Goal: Task Accomplishment & Management: Manage account settings

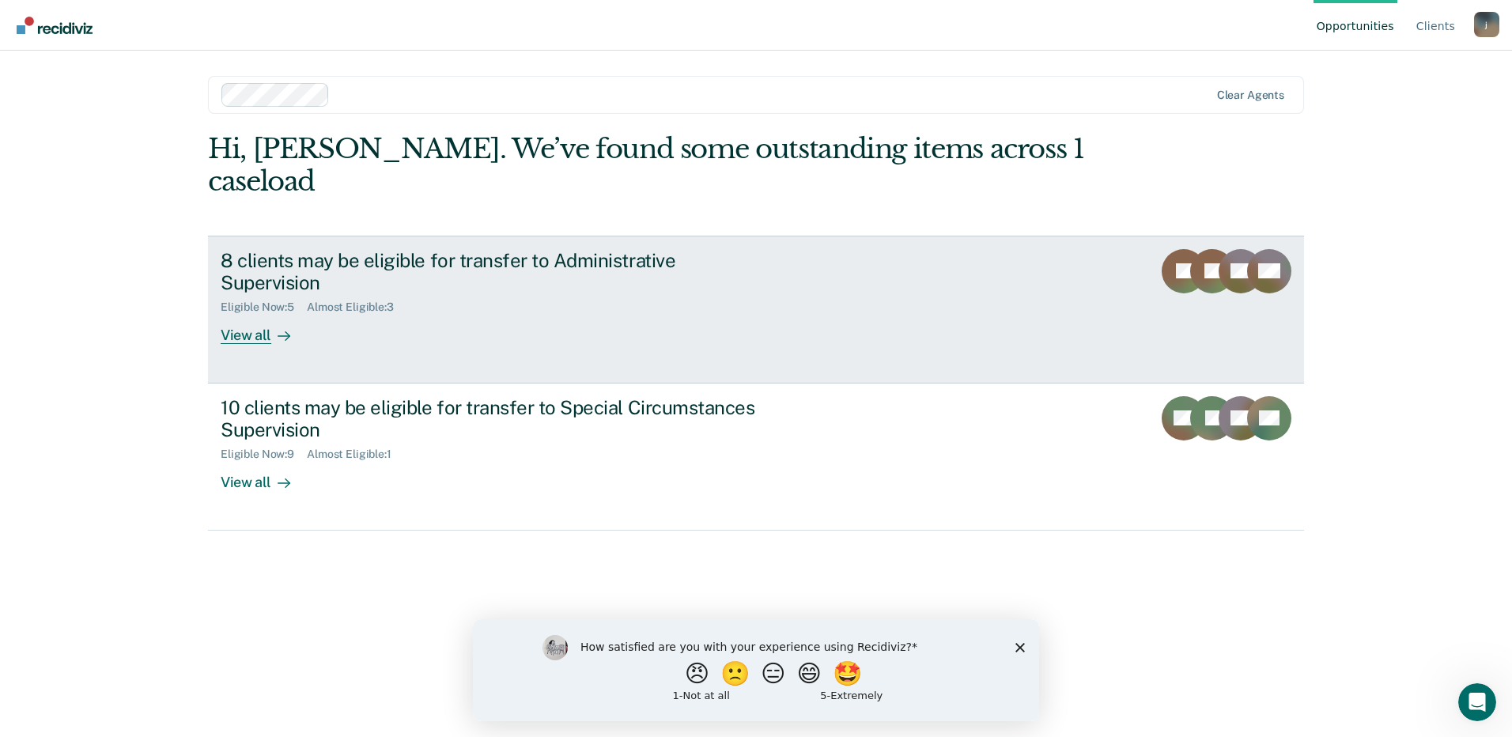
click at [290, 314] on div "View all" at bounding box center [265, 329] width 89 height 31
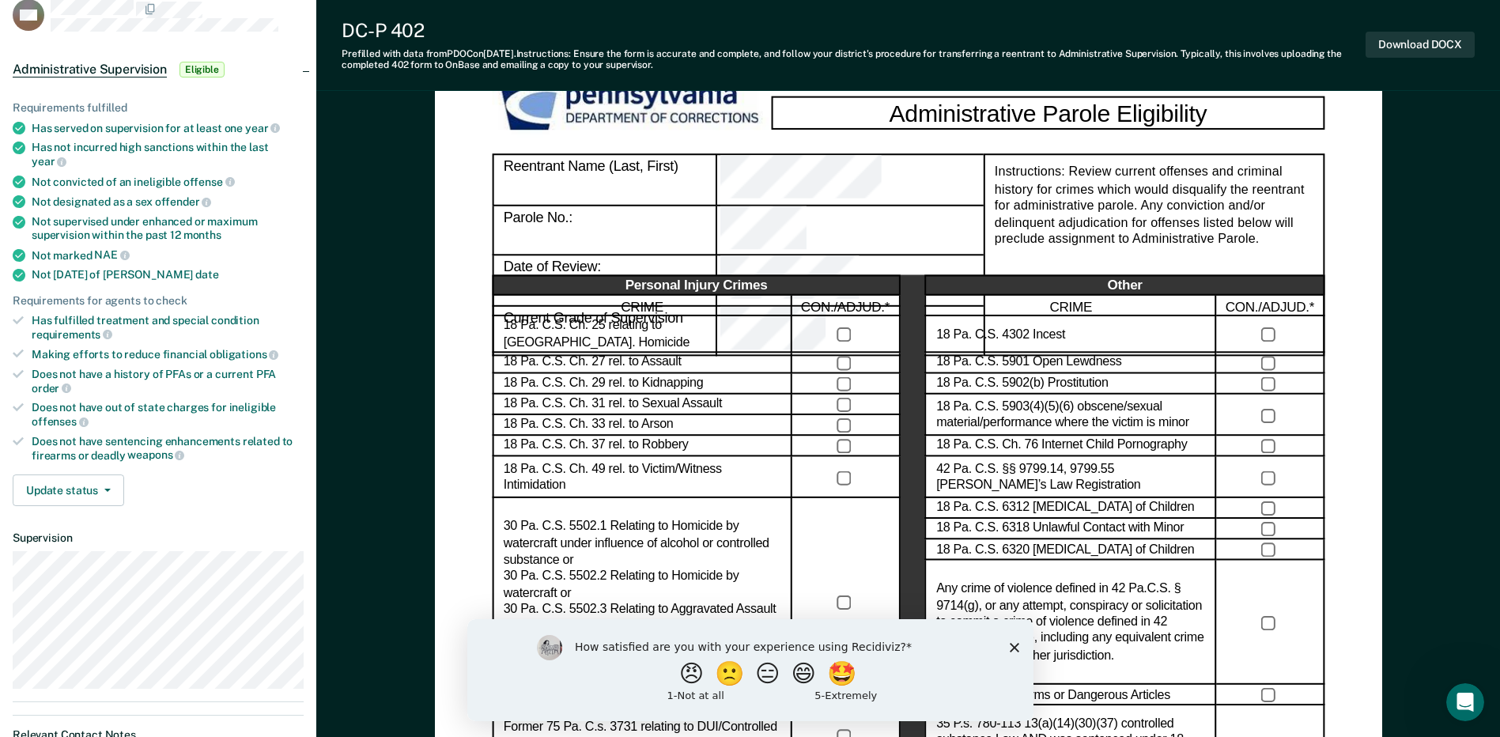
scroll to position [316, 0]
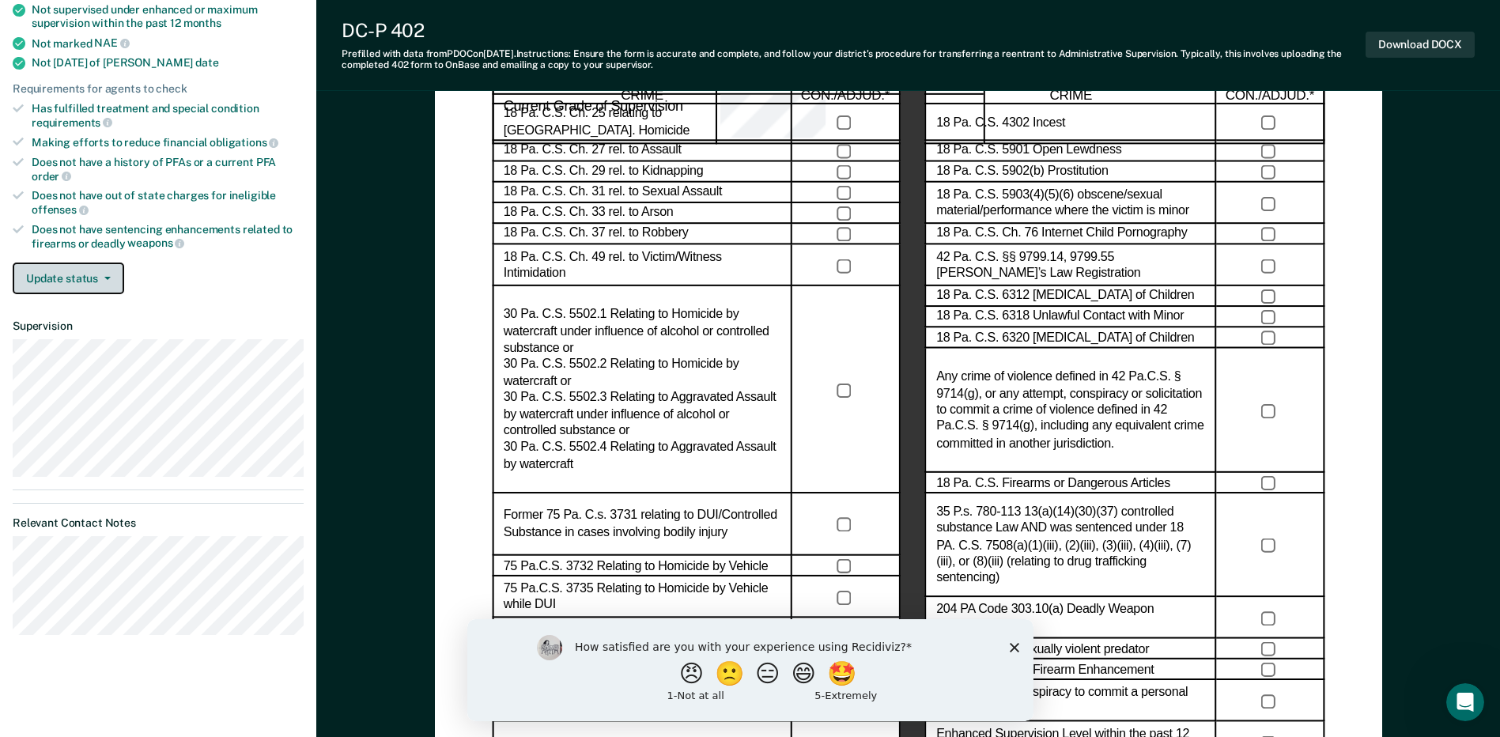
click at [103, 271] on button "Update status" at bounding box center [69, 279] width 112 height 32
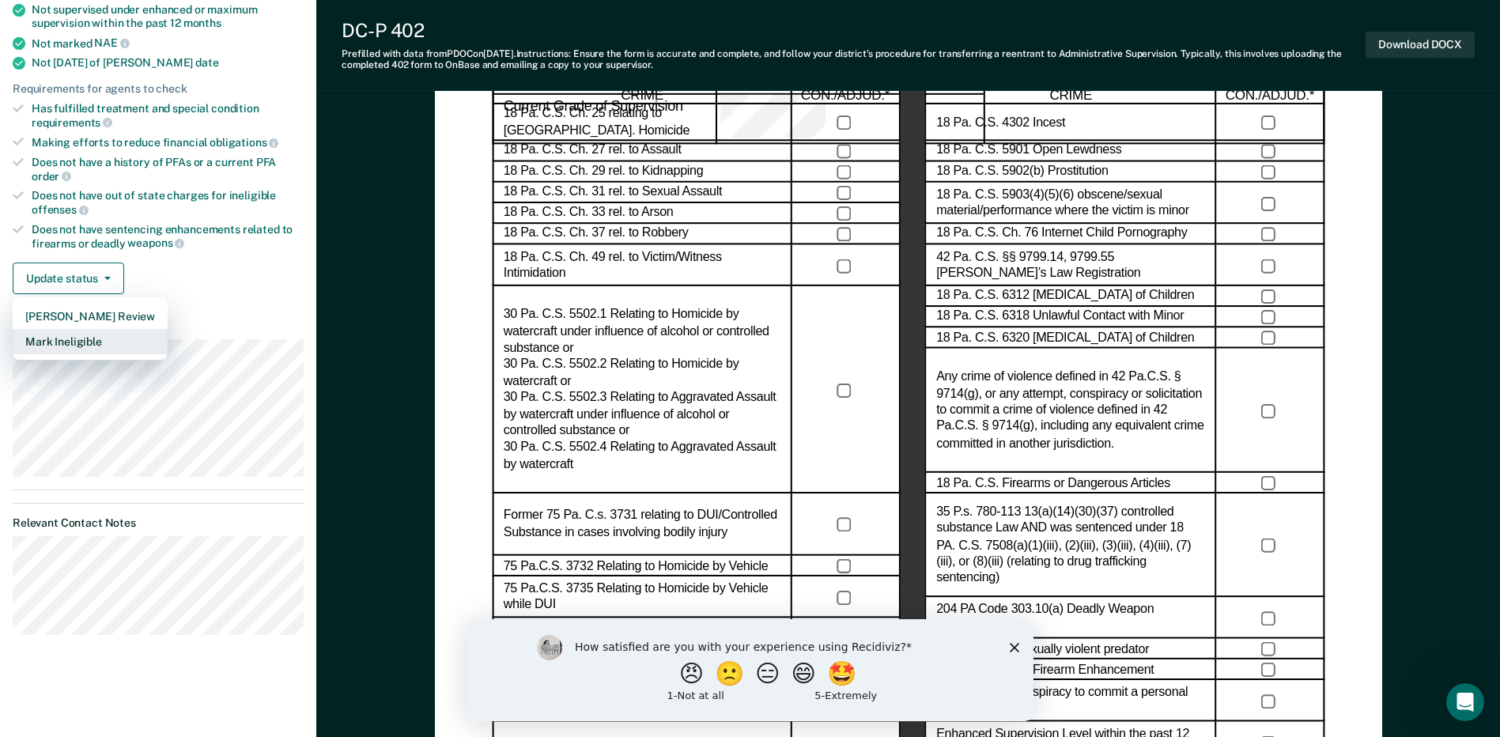
click at [102, 329] on button "Mark Ineligible" at bounding box center [90, 341] width 155 height 25
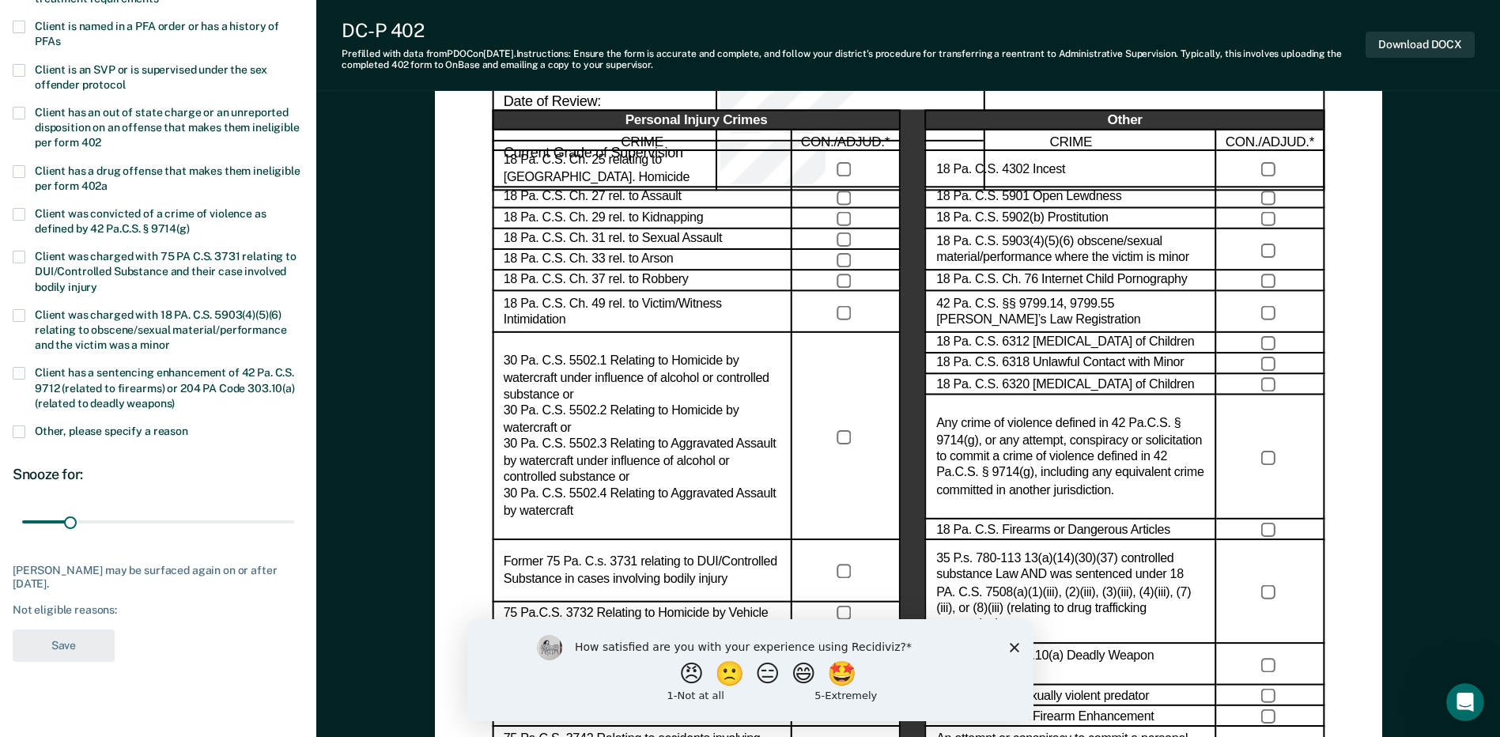
scroll to position [237, 0]
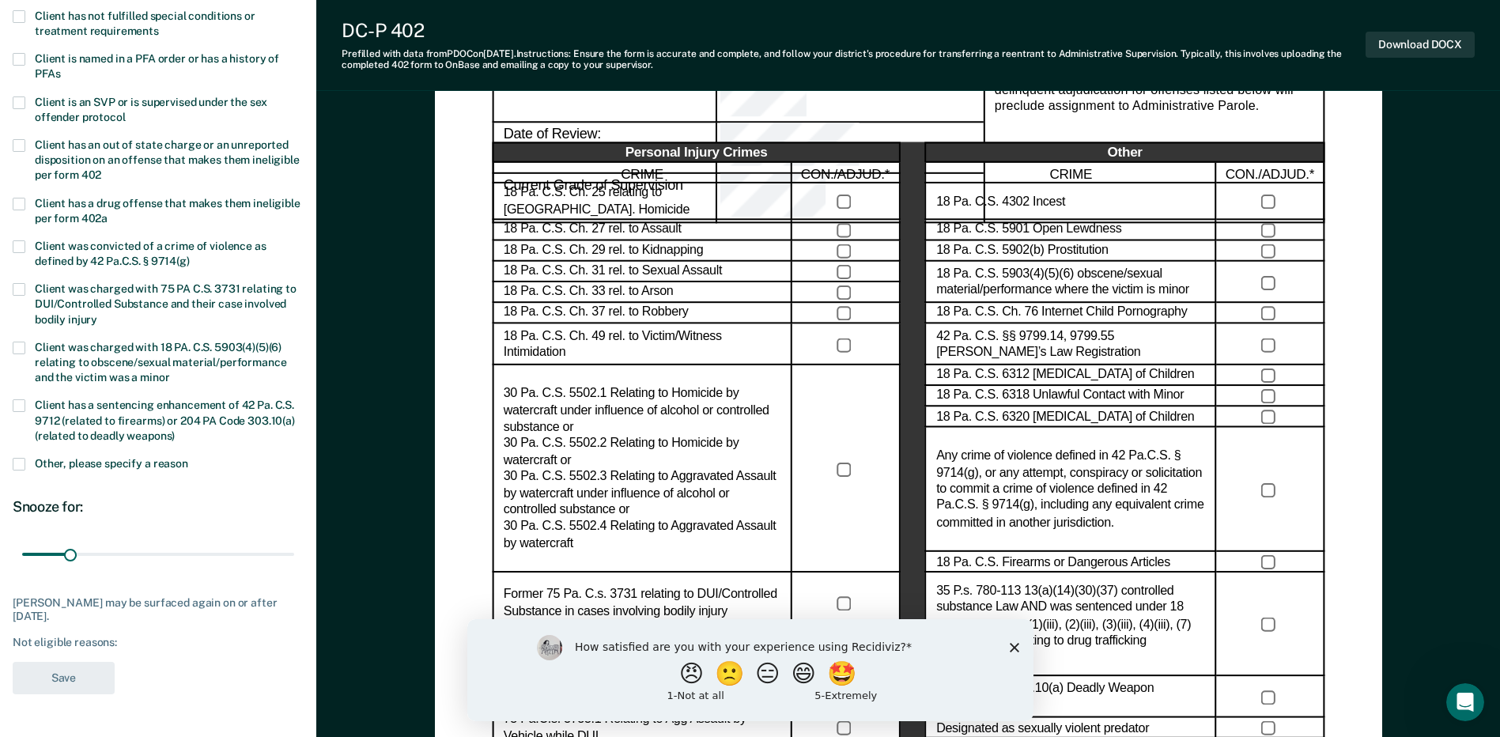
click at [26, 148] on label "Client has an out of state charge or an unreported disposition on an offense th…" at bounding box center [158, 162] width 291 height 46
click at [101, 169] on input "Client has an out of state charge or an unreported disposition on an offense th…" at bounding box center [101, 169] width 0 height 0
click at [26, 148] on label "Client has an out of state charge or an unreported disposition on an offense th…" at bounding box center [158, 162] width 291 height 46
click at [101, 169] on input "Client has an out of state charge or an unreported disposition on an offense th…" at bounding box center [101, 169] width 0 height 0
click at [16, 463] on span at bounding box center [19, 464] width 13 height 13
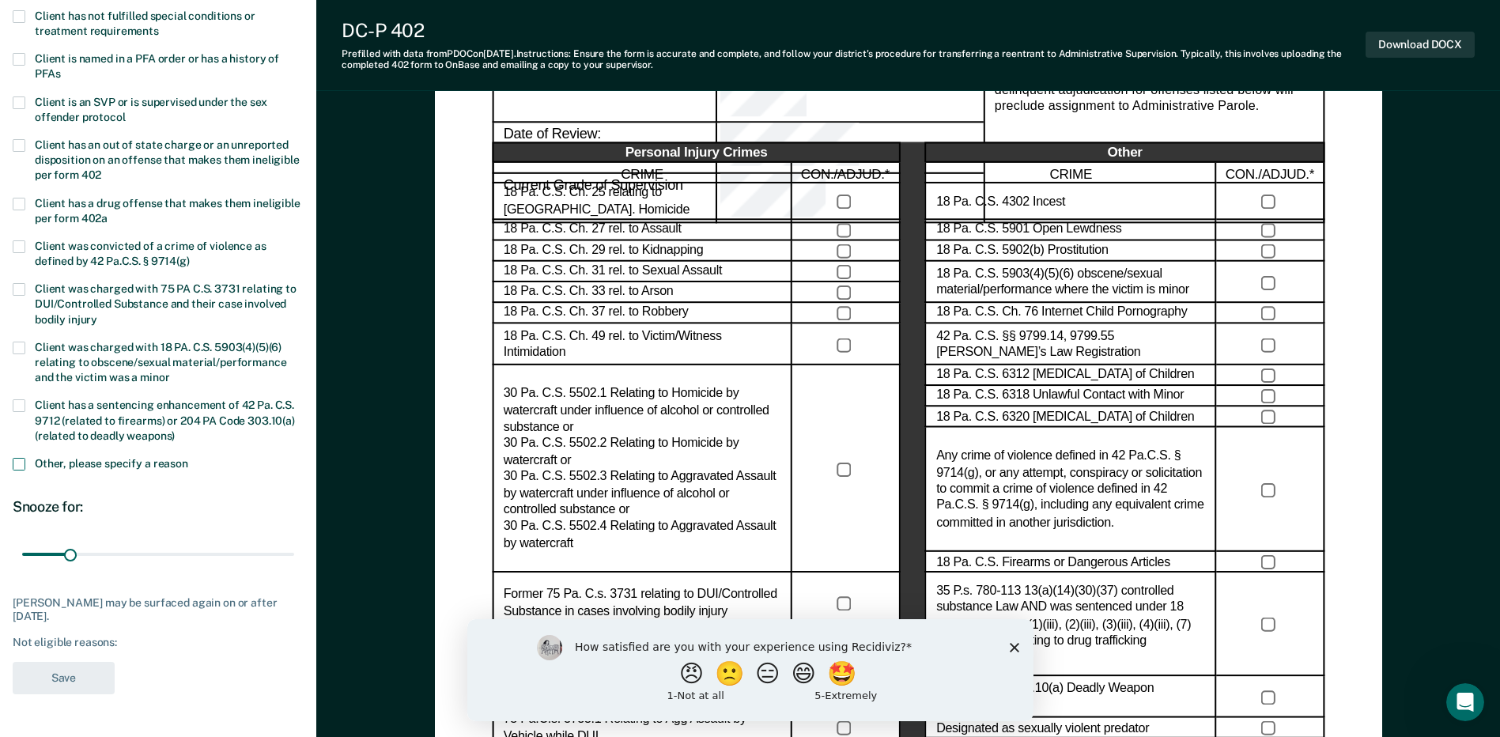
click at [188, 458] on input "Other, please specify a reason" at bounding box center [188, 458] width 0 height 0
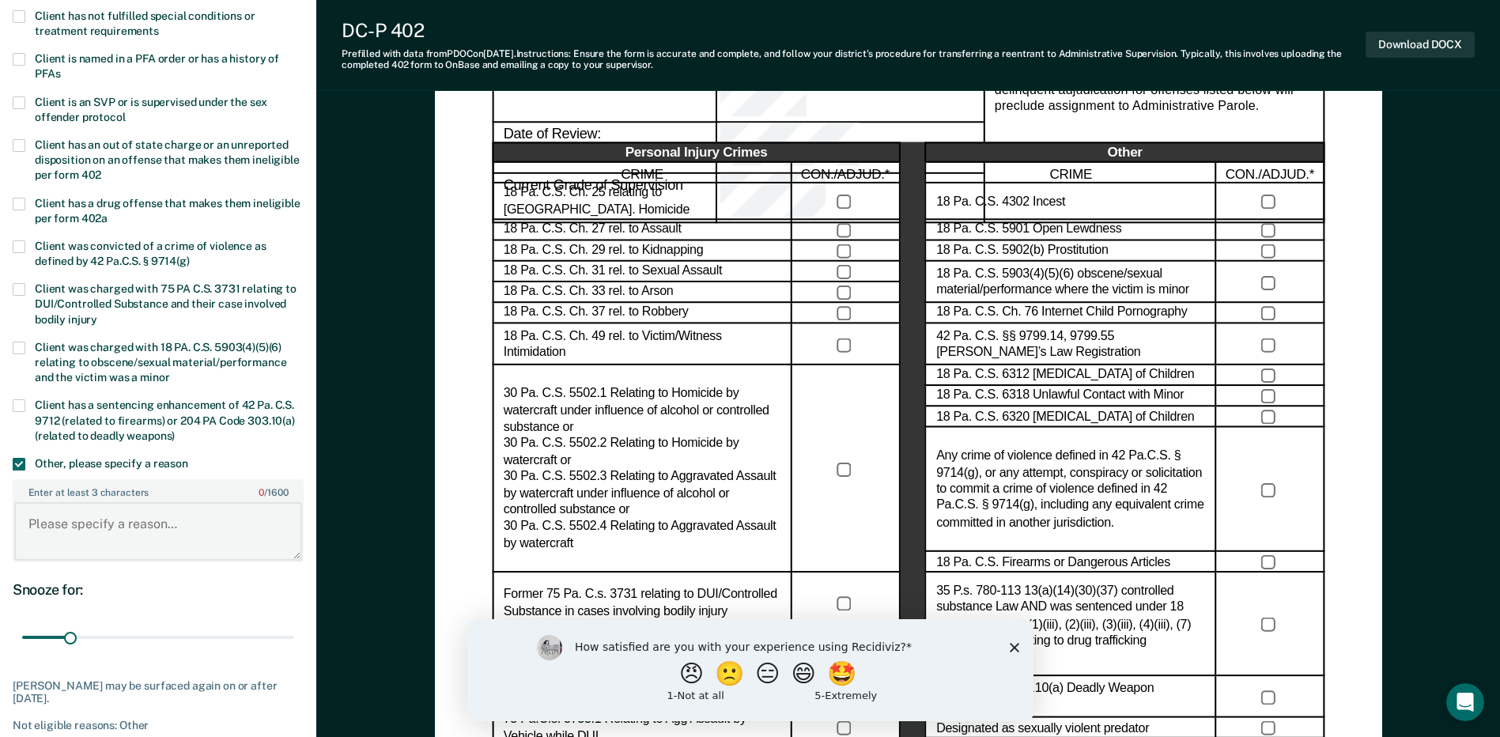
click at [117, 537] on textarea "Enter at least 3 characters 0 / 1600" at bounding box center [158, 531] width 288 height 59
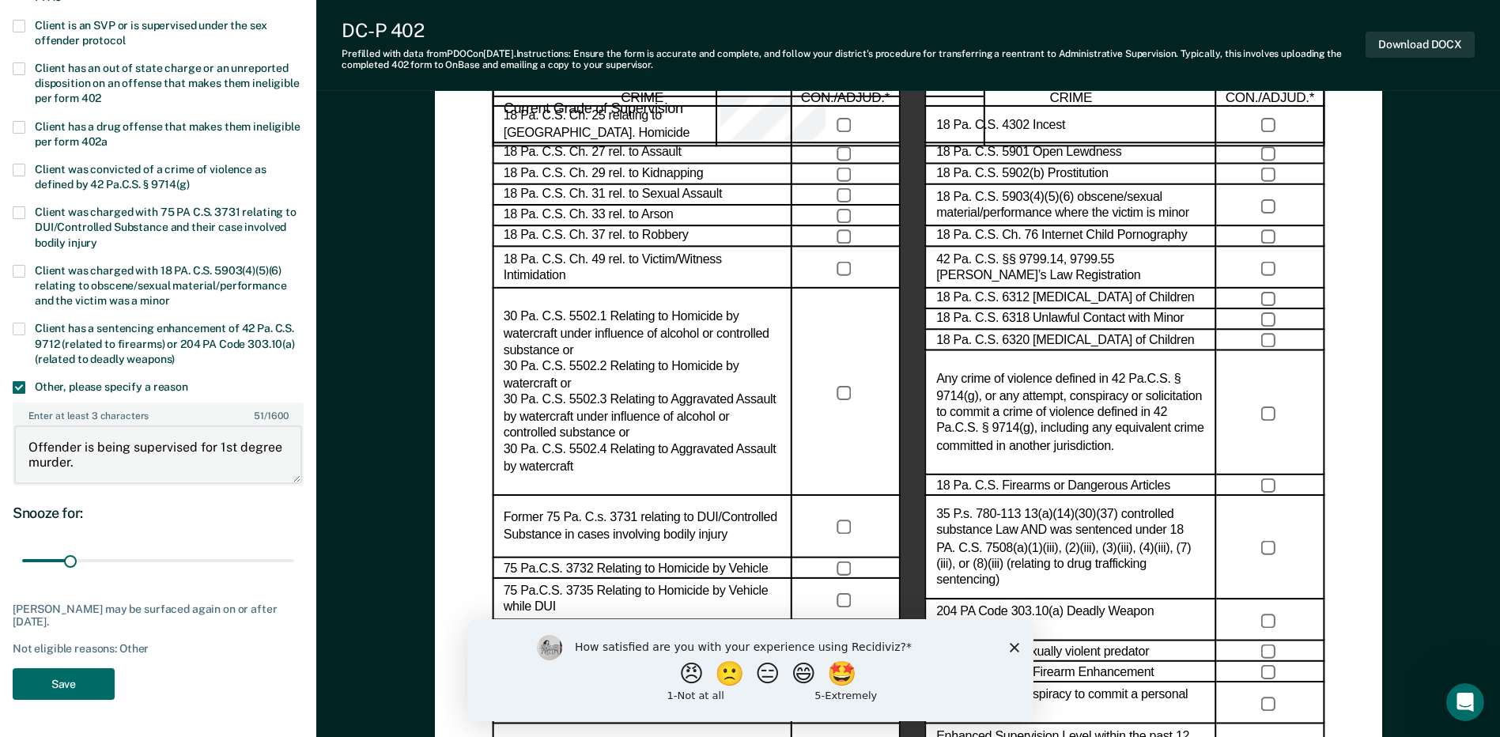
scroll to position [395, 0]
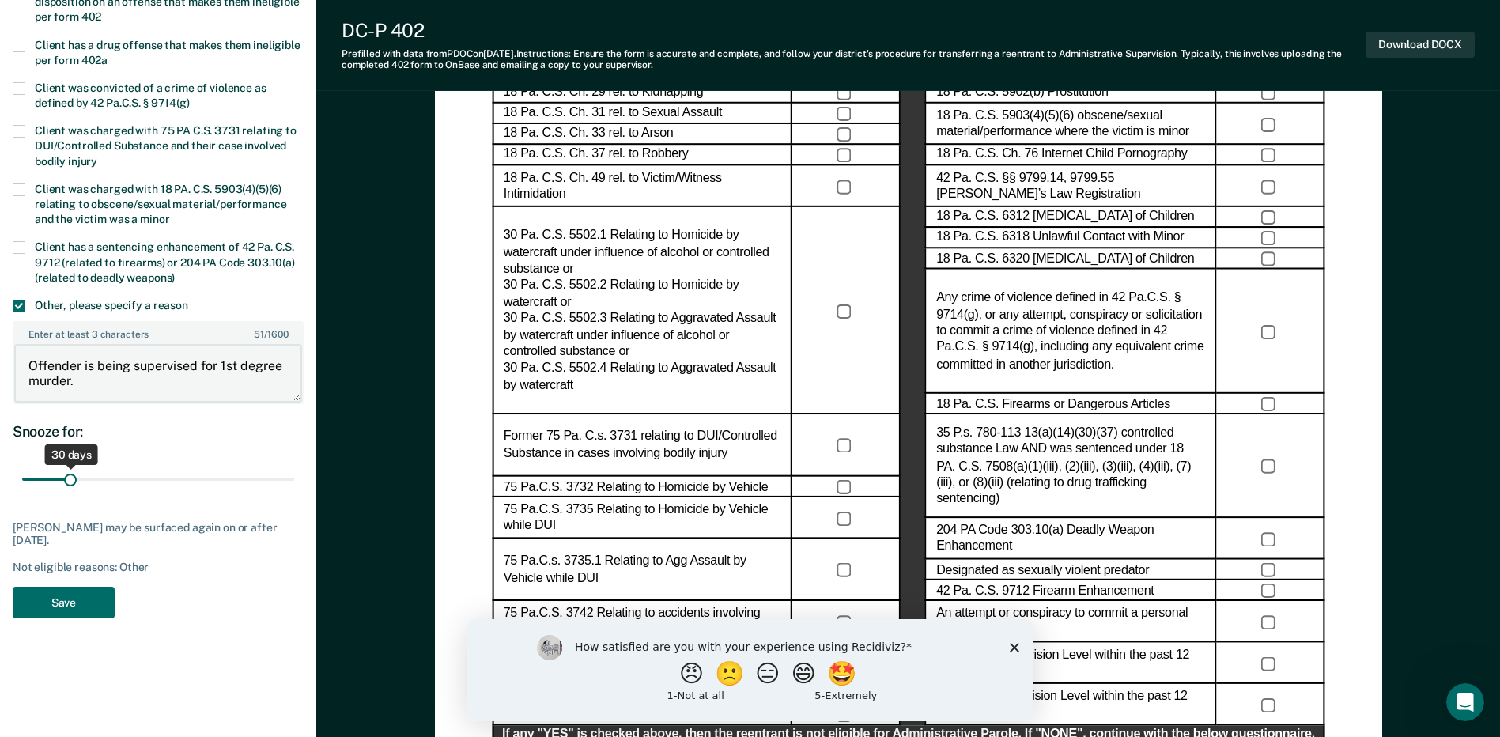
type textarea "Offender is being supervised for 1st degree murder."
drag, startPoint x: 71, startPoint y: 474, endPoint x: 361, endPoint y: 489, distance: 289.9
type input "180"
click at [294, 489] on input "range" at bounding box center [158, 480] width 272 height 28
click at [70, 611] on button "Save" at bounding box center [64, 603] width 102 height 32
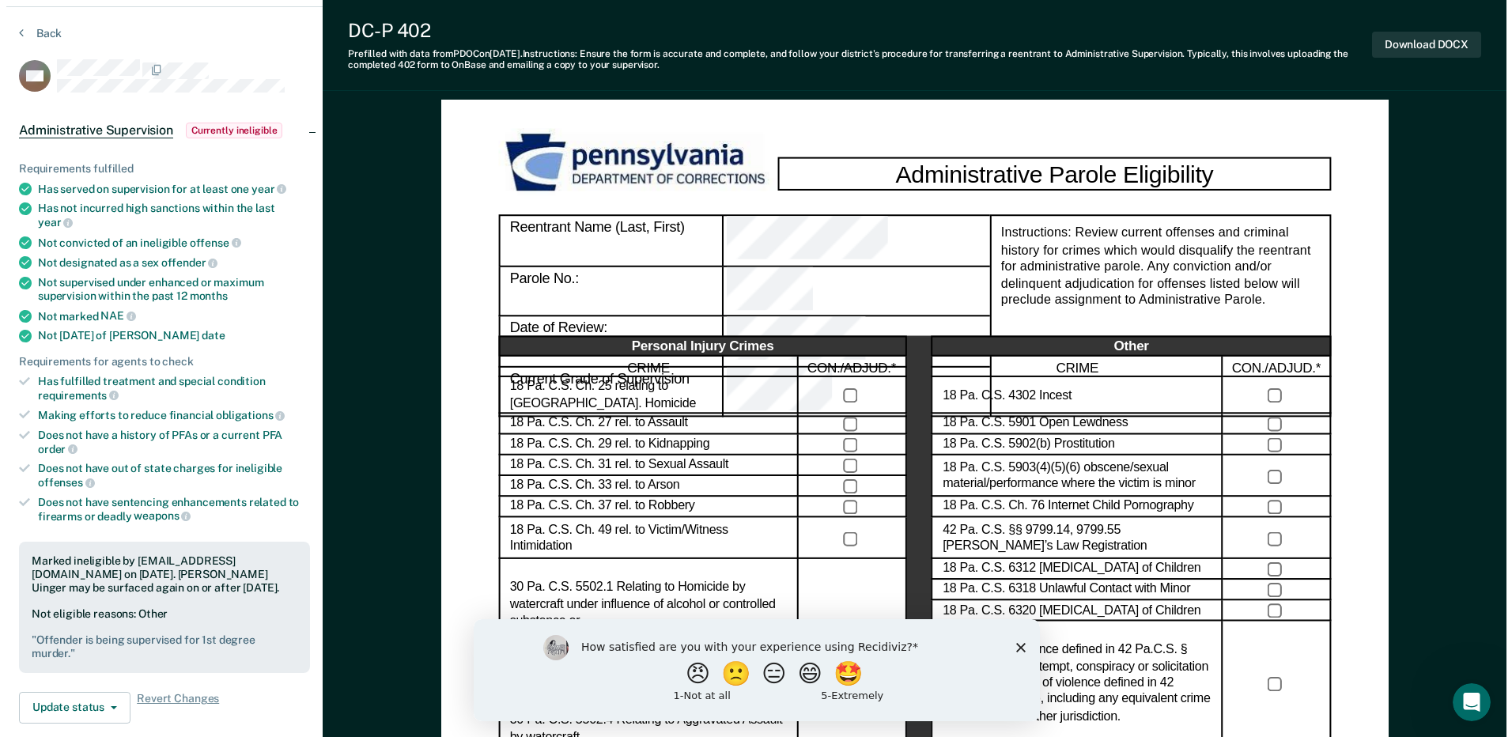
scroll to position [0, 0]
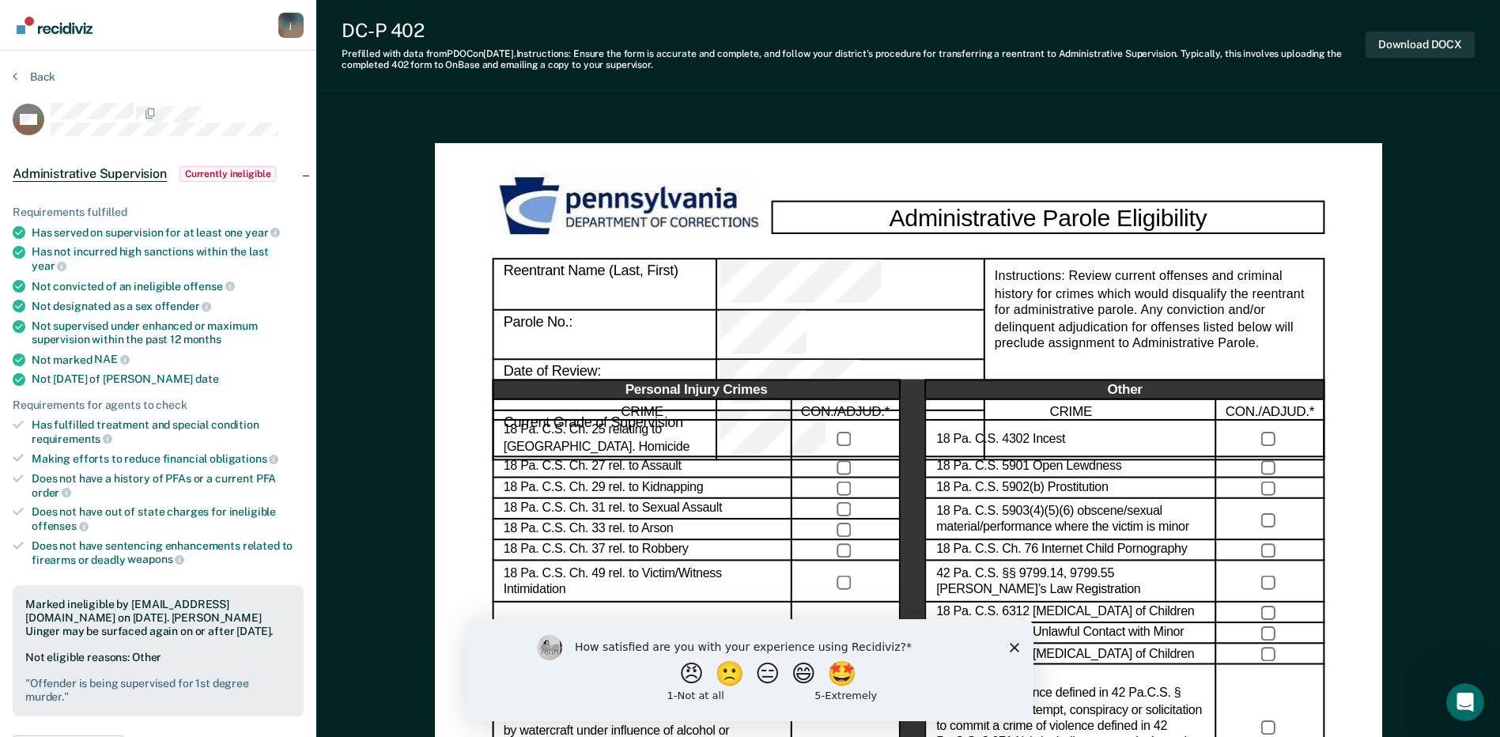
click at [298, 25] on div "j" at bounding box center [290, 25] width 25 height 25
click at [249, 68] on link "Profile" at bounding box center [227, 72] width 102 height 13
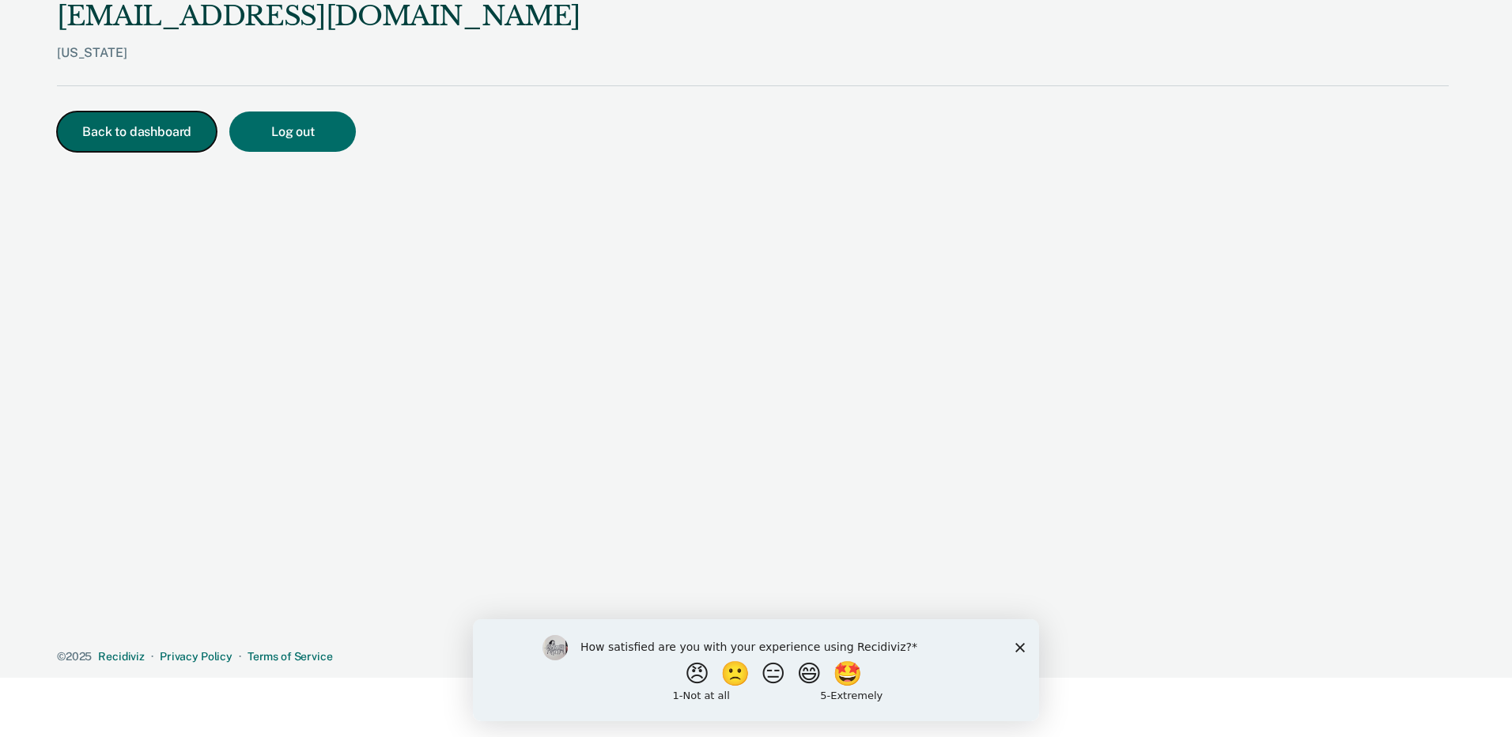
click at [164, 144] on button "Back to dashboard" at bounding box center [137, 132] width 160 height 40
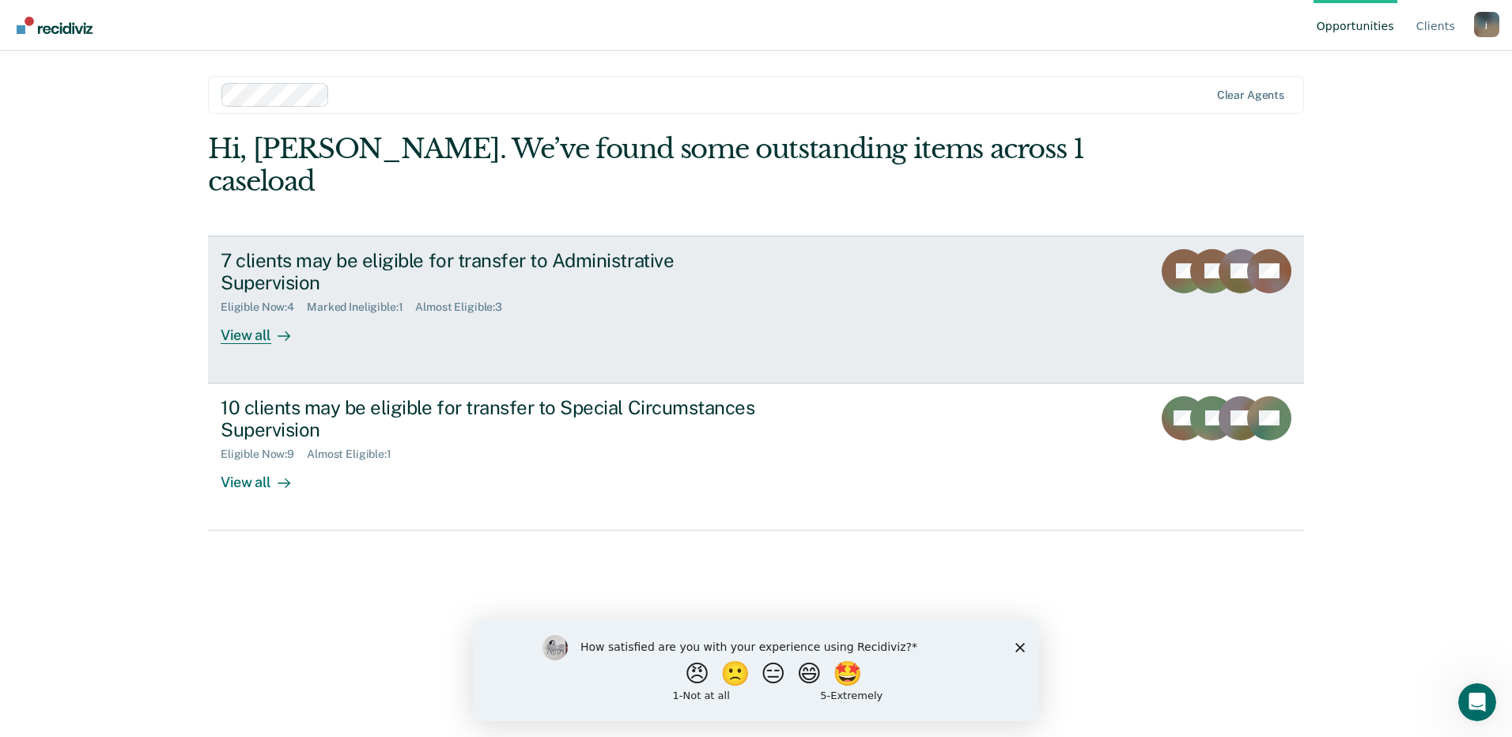
click at [269, 314] on div "View all" at bounding box center [265, 329] width 89 height 31
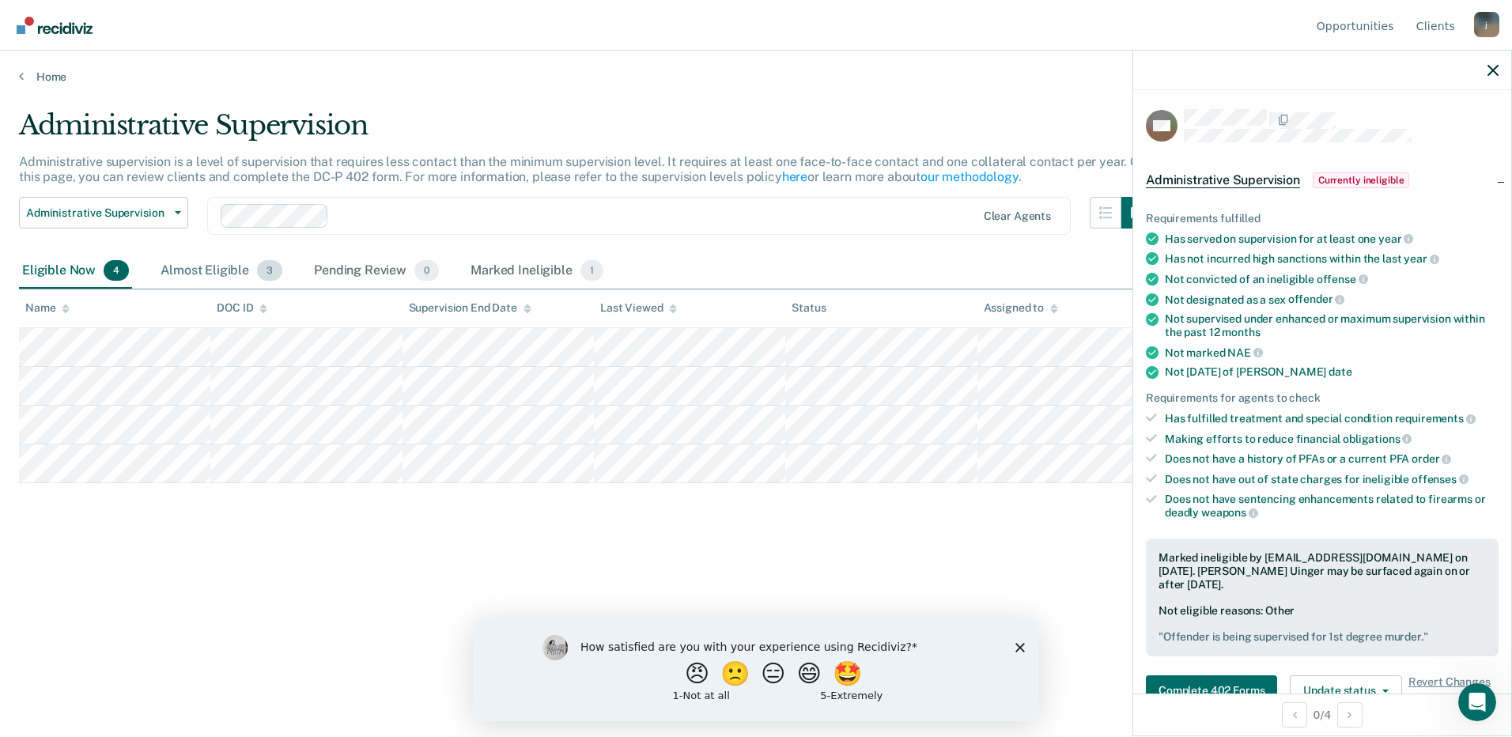
click at [244, 270] on div "Almost Eligible 3" at bounding box center [221, 271] width 128 height 35
click at [74, 260] on div "Eligible Now 4" at bounding box center [75, 271] width 113 height 35
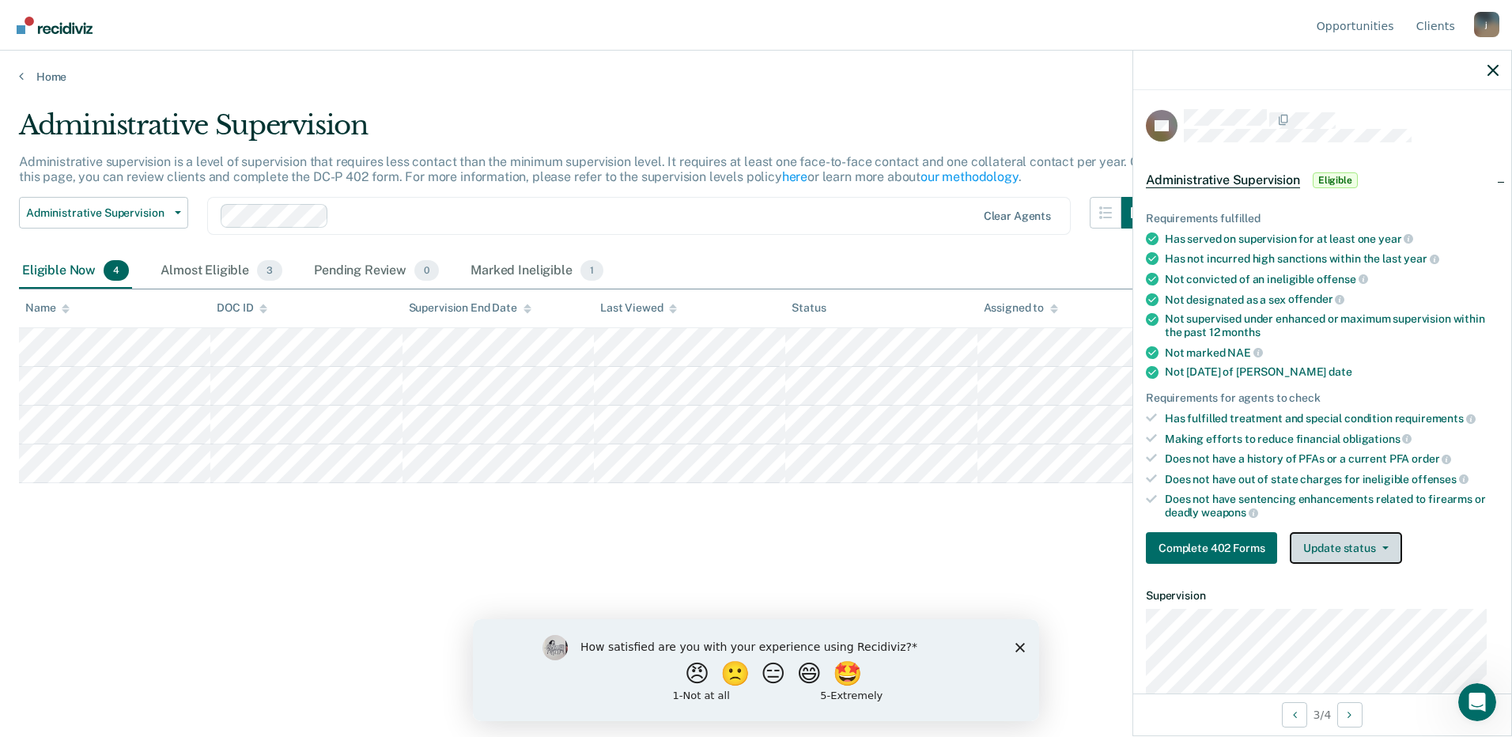
click at [1382, 546] on icon "button" at bounding box center [1385, 547] width 6 height 3
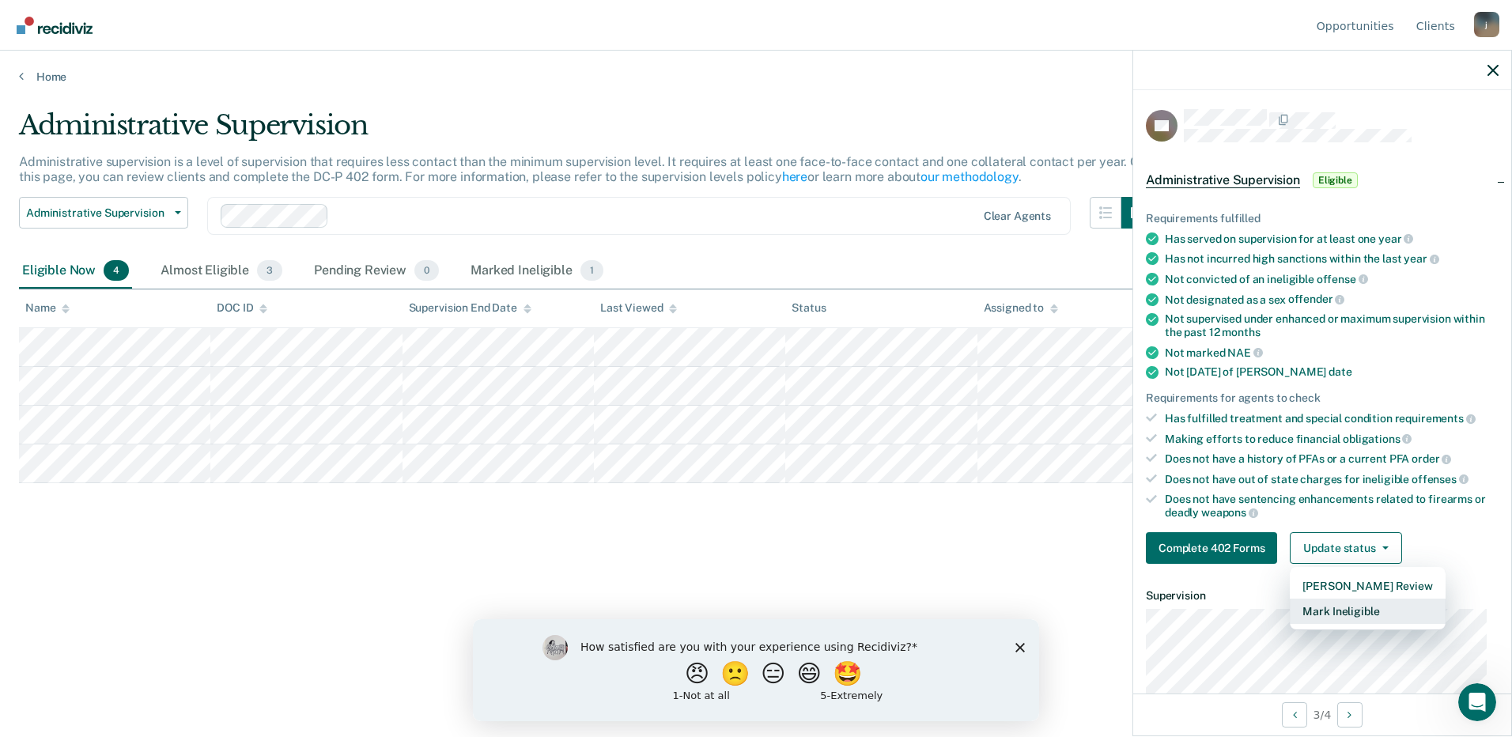
click at [1353, 612] on button "Mark Ineligible" at bounding box center [1367, 611] width 155 height 25
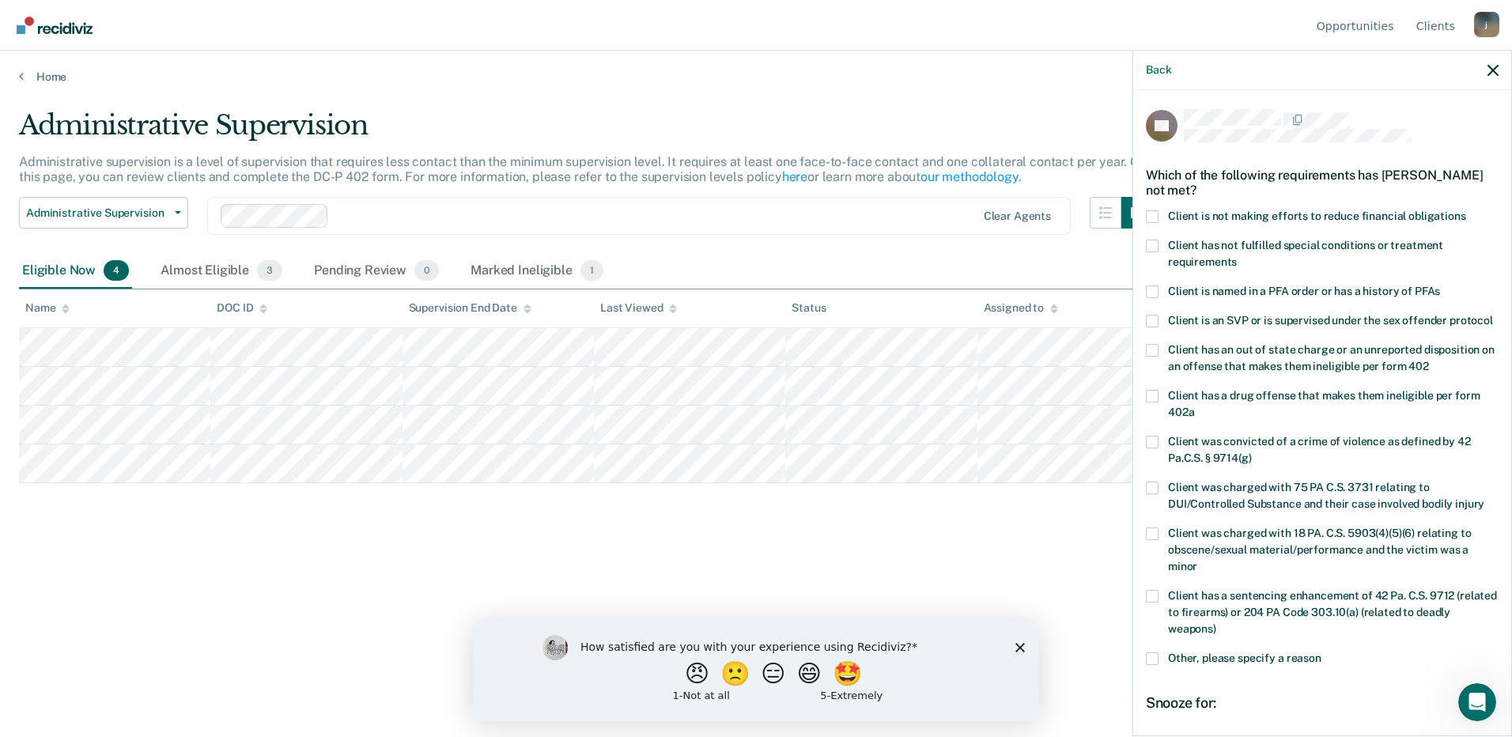
click at [1151, 216] on span at bounding box center [1152, 216] width 13 height 13
click at [1466, 210] on input "Client is not making efforts to reduce financial obligations" at bounding box center [1466, 210] width 0 height 0
click at [1151, 216] on span at bounding box center [1152, 216] width 13 height 13
click at [1466, 210] on input "Client is not making efforts to reduce financial obligations" at bounding box center [1466, 210] width 0 height 0
click at [1153, 214] on span at bounding box center [1152, 216] width 13 height 13
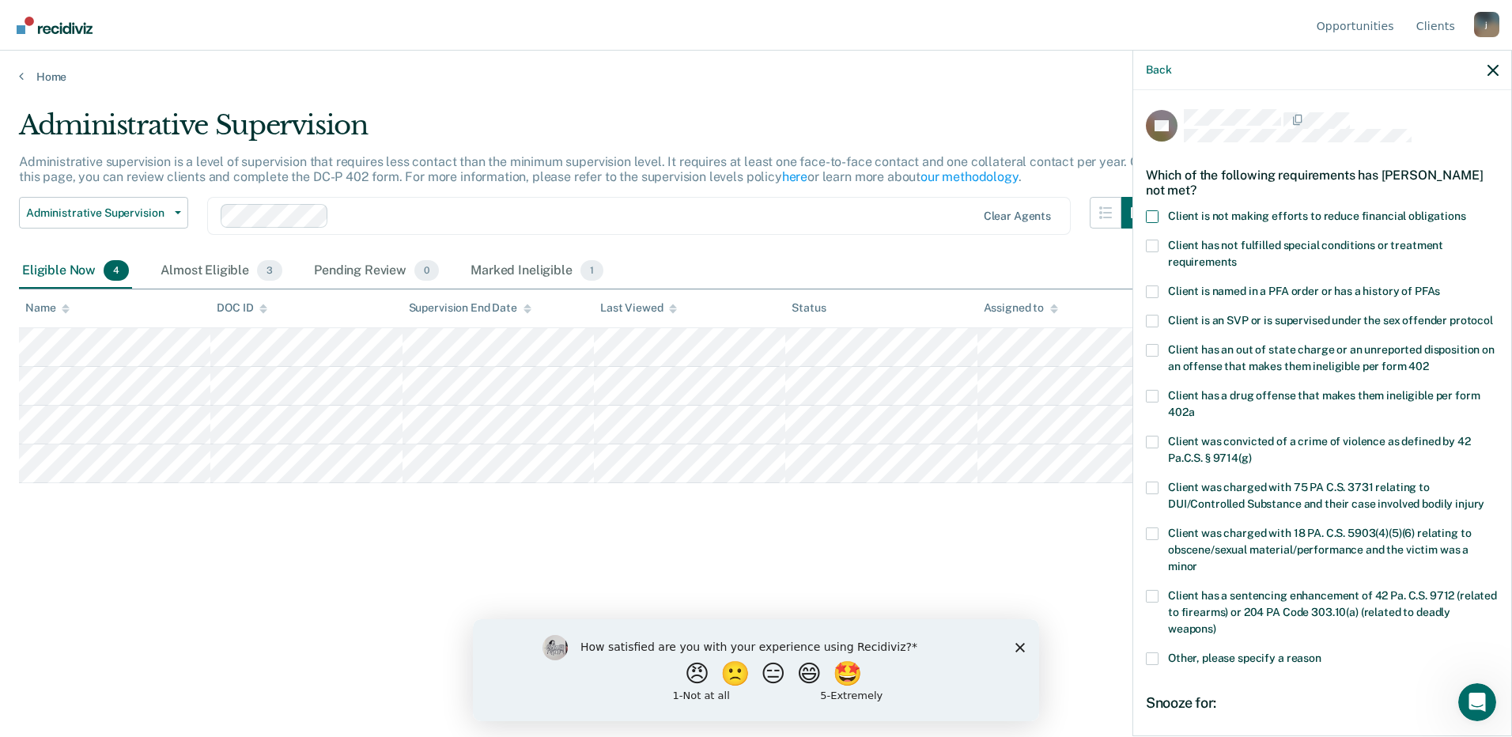
click at [1466, 210] on input "Client is not making efforts to reduce financial obligations" at bounding box center [1466, 210] width 0 height 0
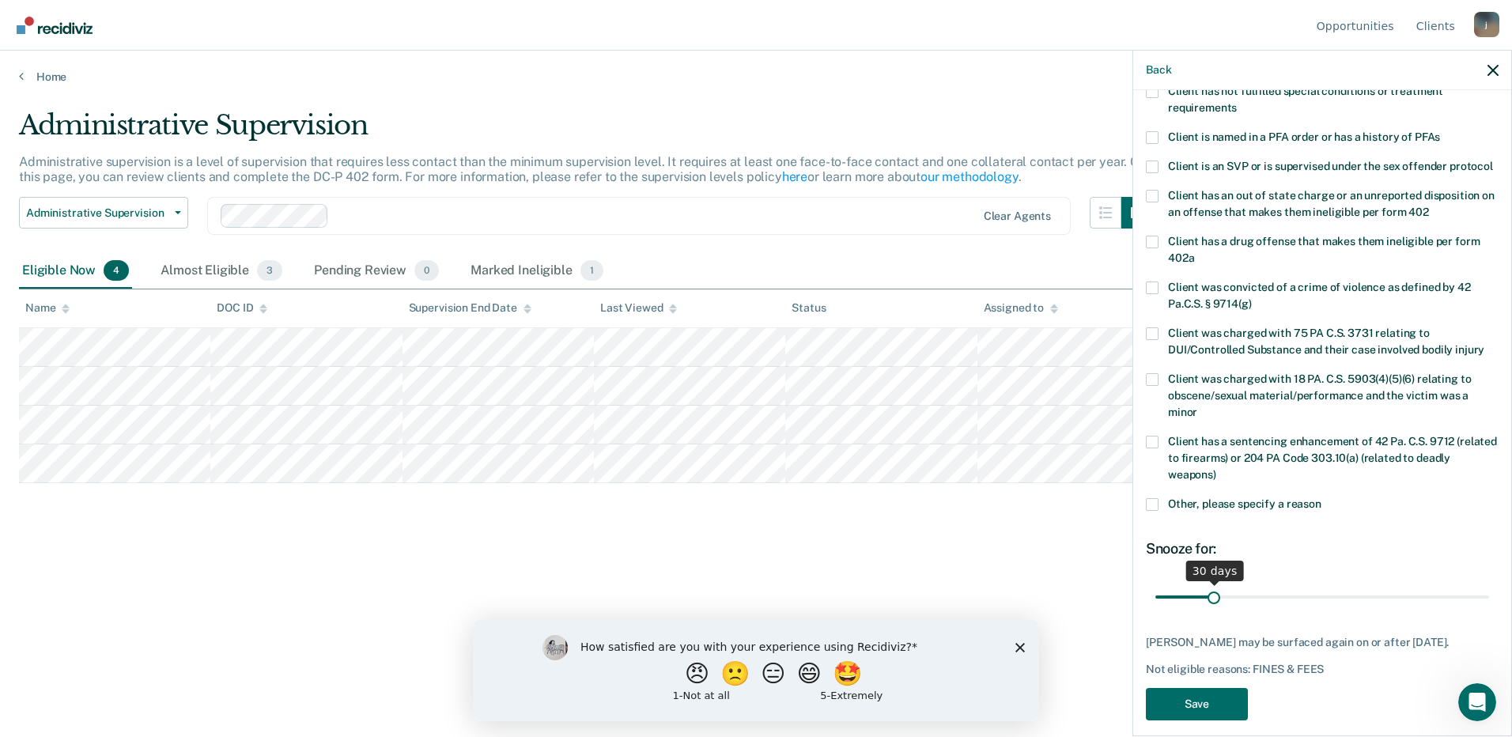
scroll to position [198, 0]
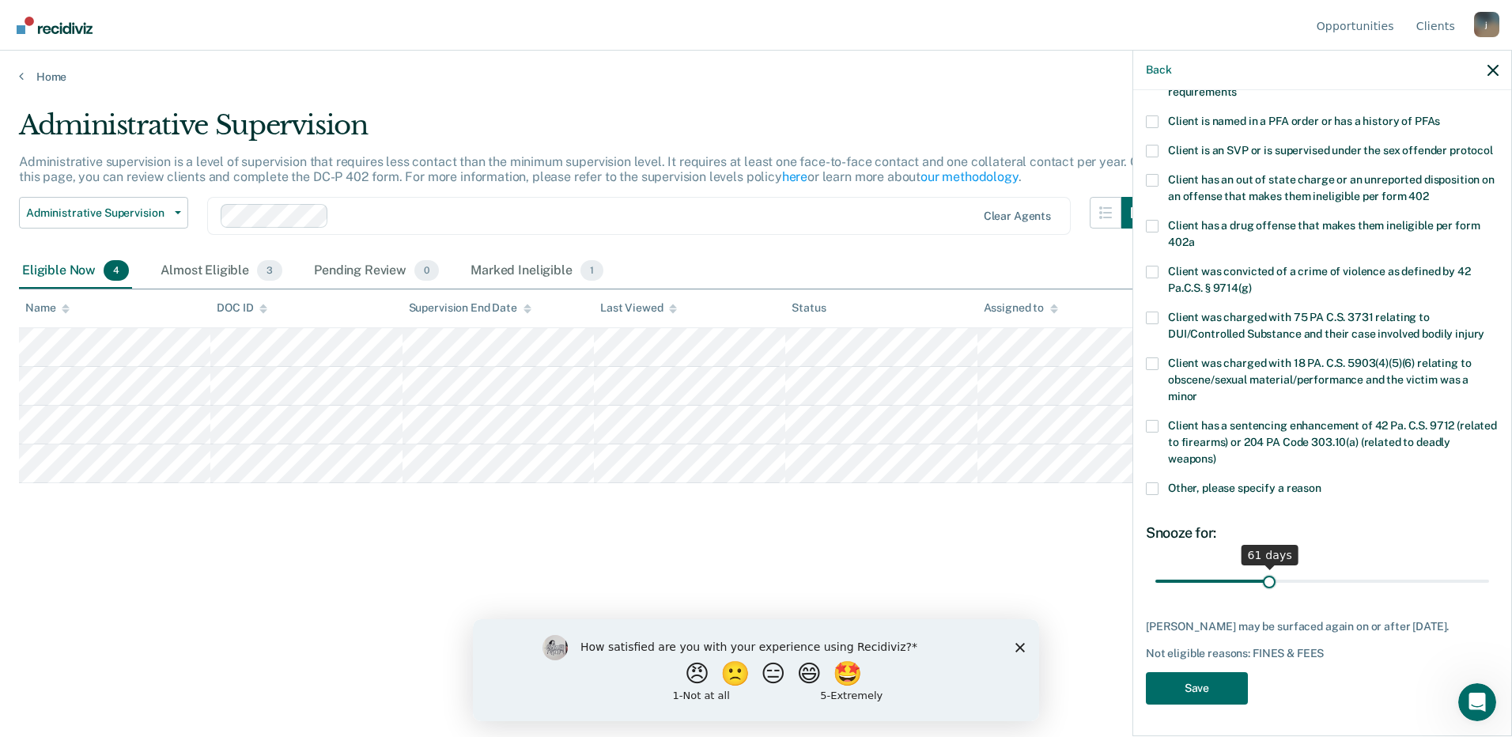
drag, startPoint x: 1276, startPoint y: 565, endPoint x: 1264, endPoint y: 573, distance: 13.2
type input "61"
click at [1264, 573] on input "range" at bounding box center [1322, 581] width 334 height 28
click at [1208, 680] on button "Save" at bounding box center [1197, 688] width 102 height 32
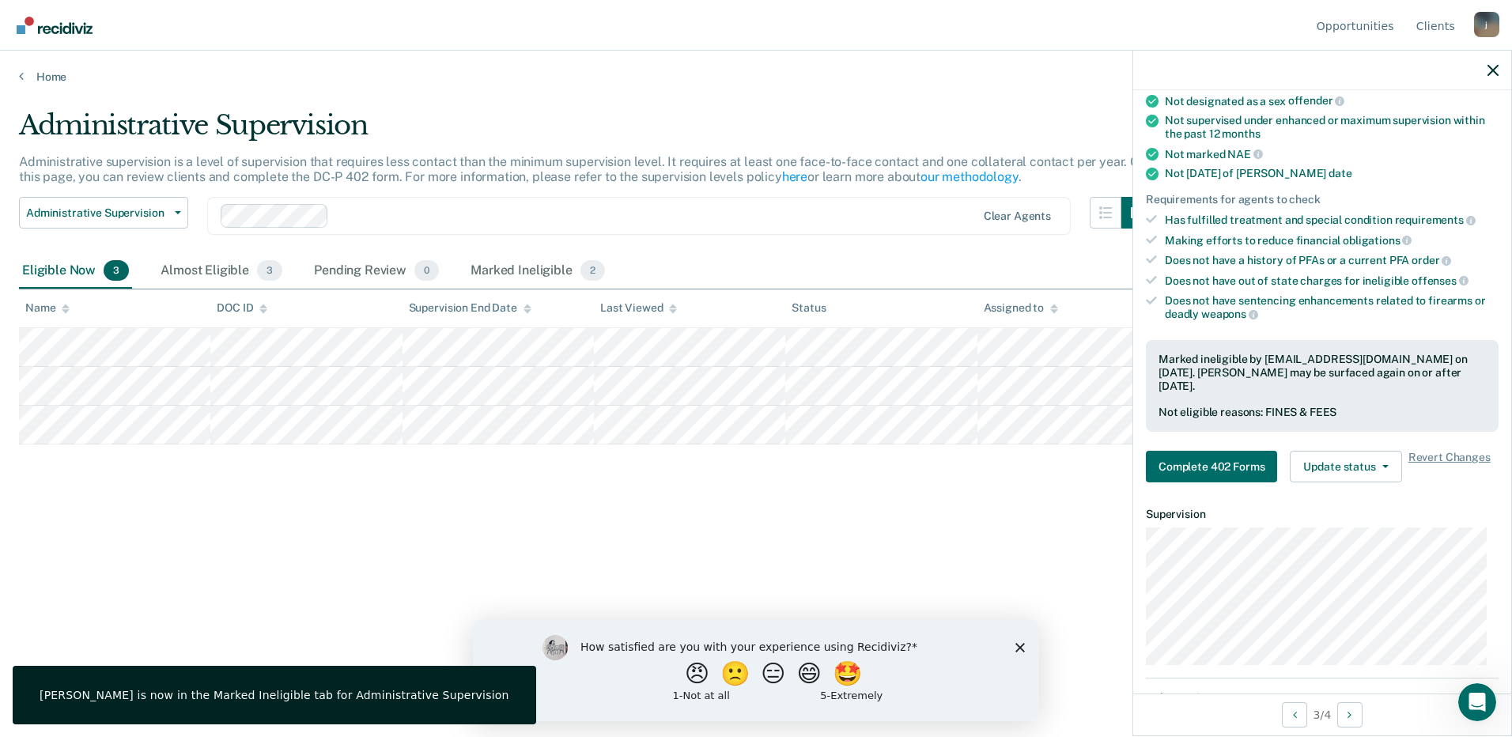
click at [355, 506] on div "Administrative Supervision Administrative supervision is a level of supervision…" at bounding box center [756, 363] width 1474 height 509
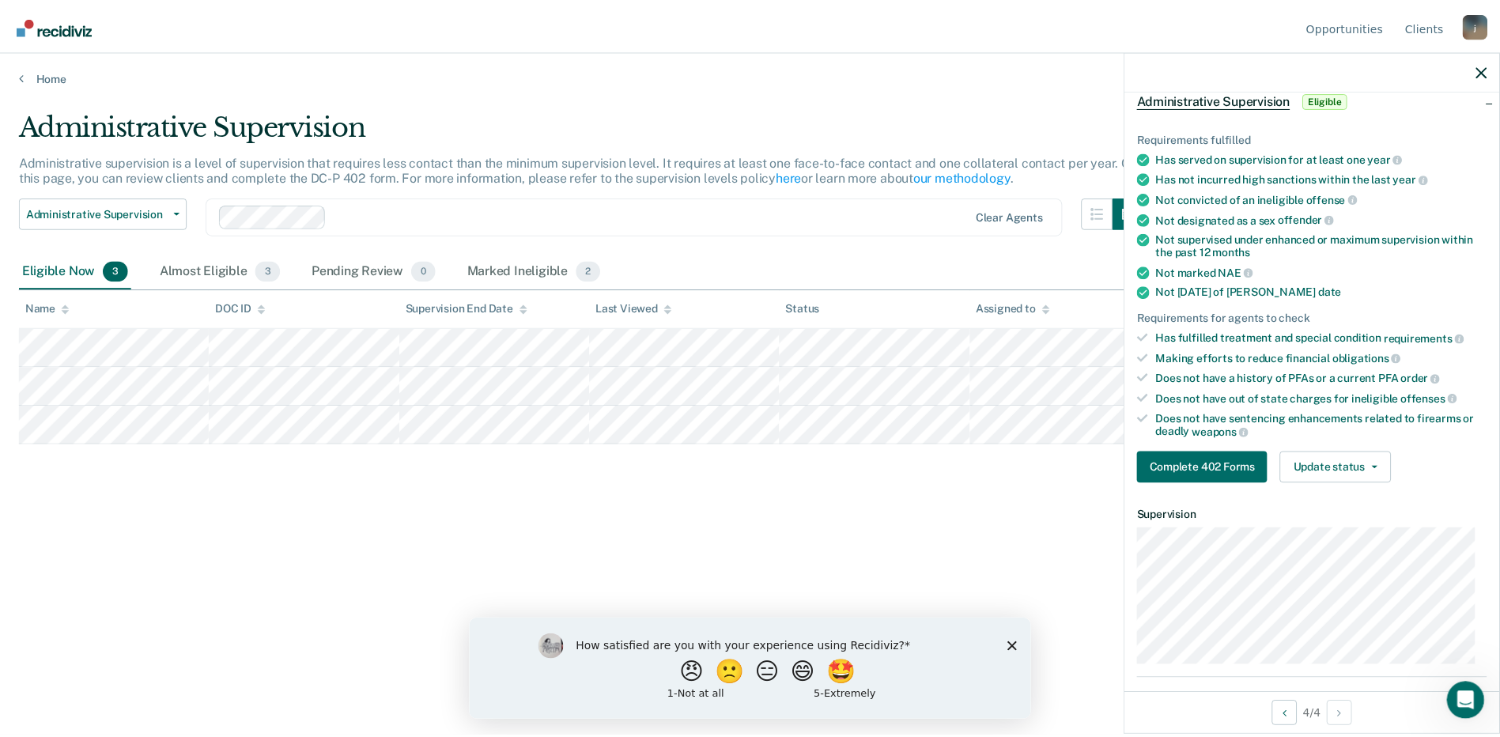
scroll to position [0, 0]
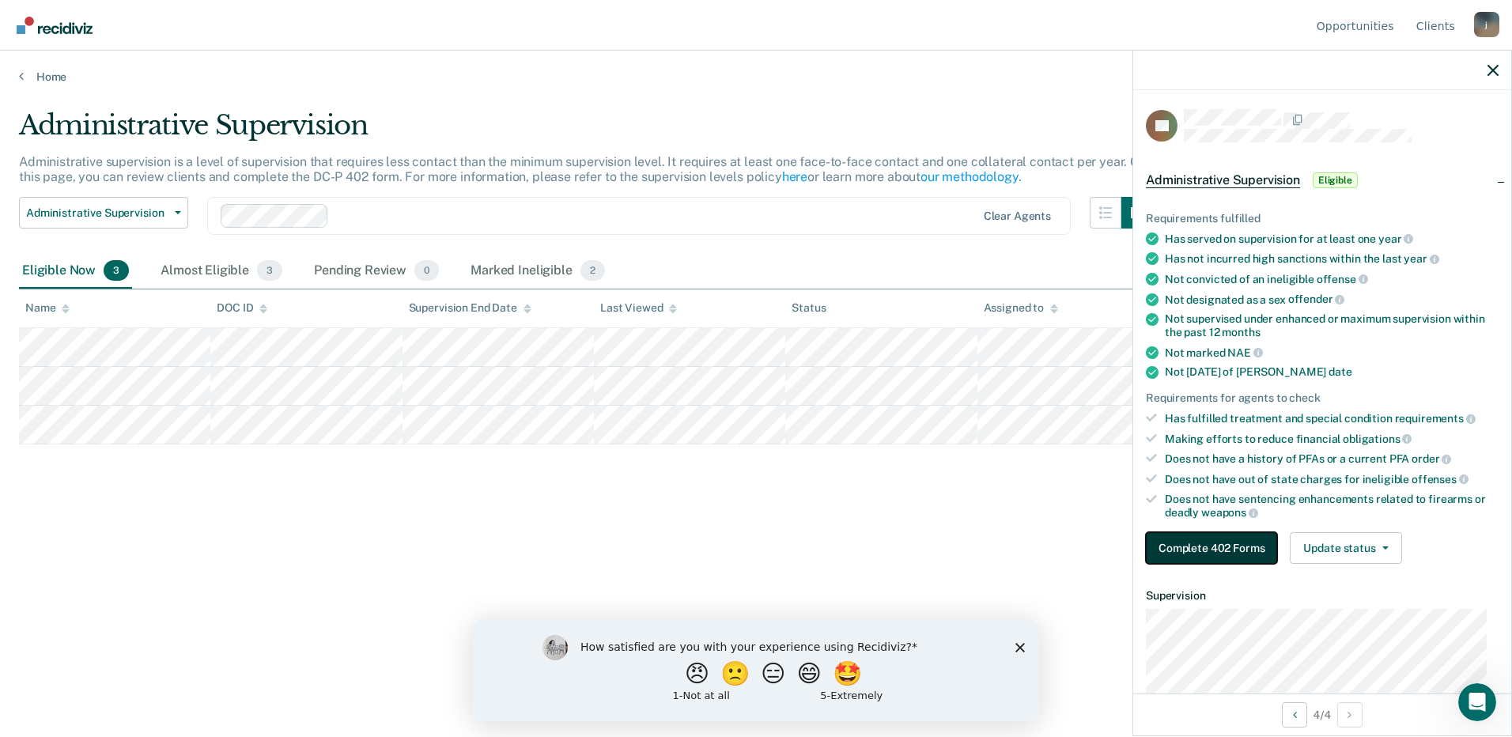
click at [1226, 542] on button "Complete 402 Forms" at bounding box center [1211, 548] width 131 height 32
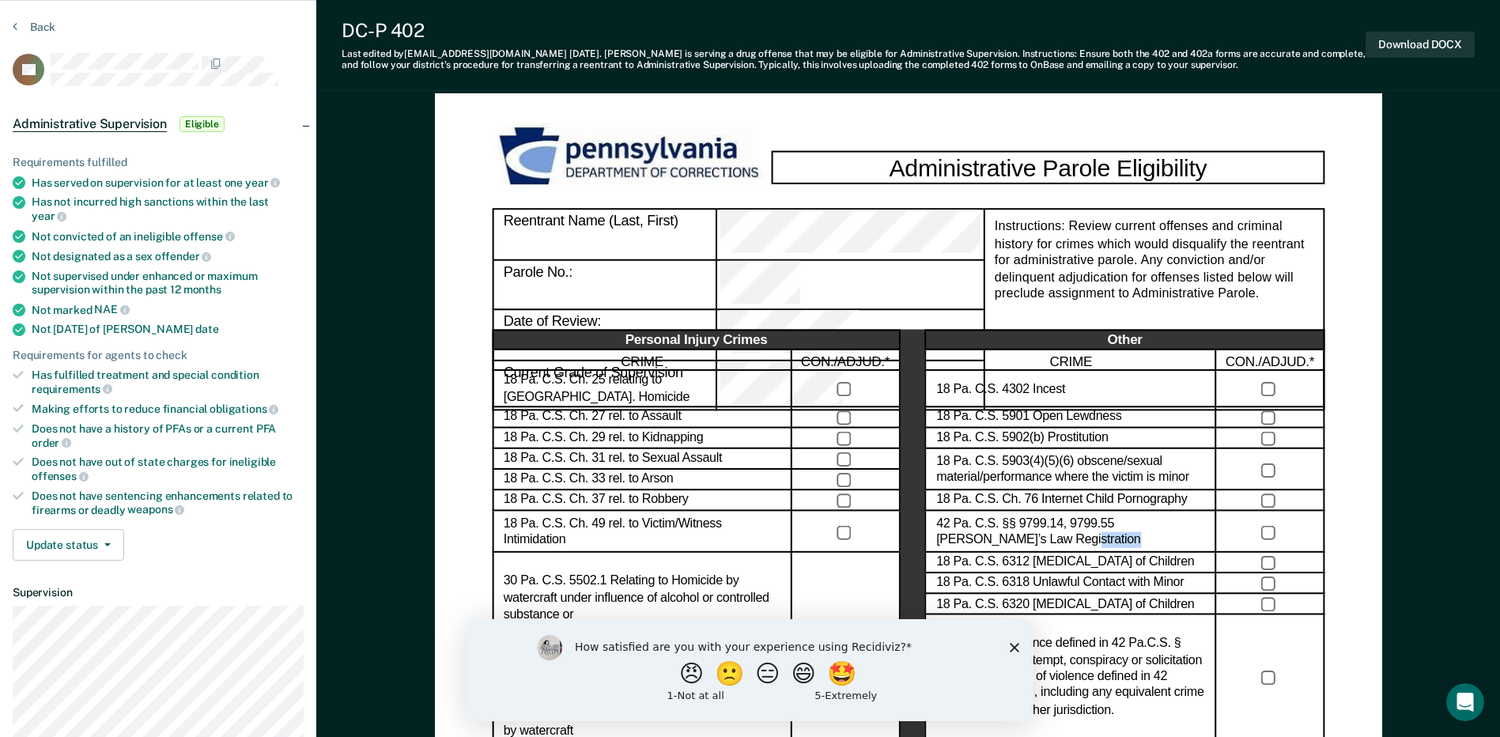
scroll to position [79, 0]
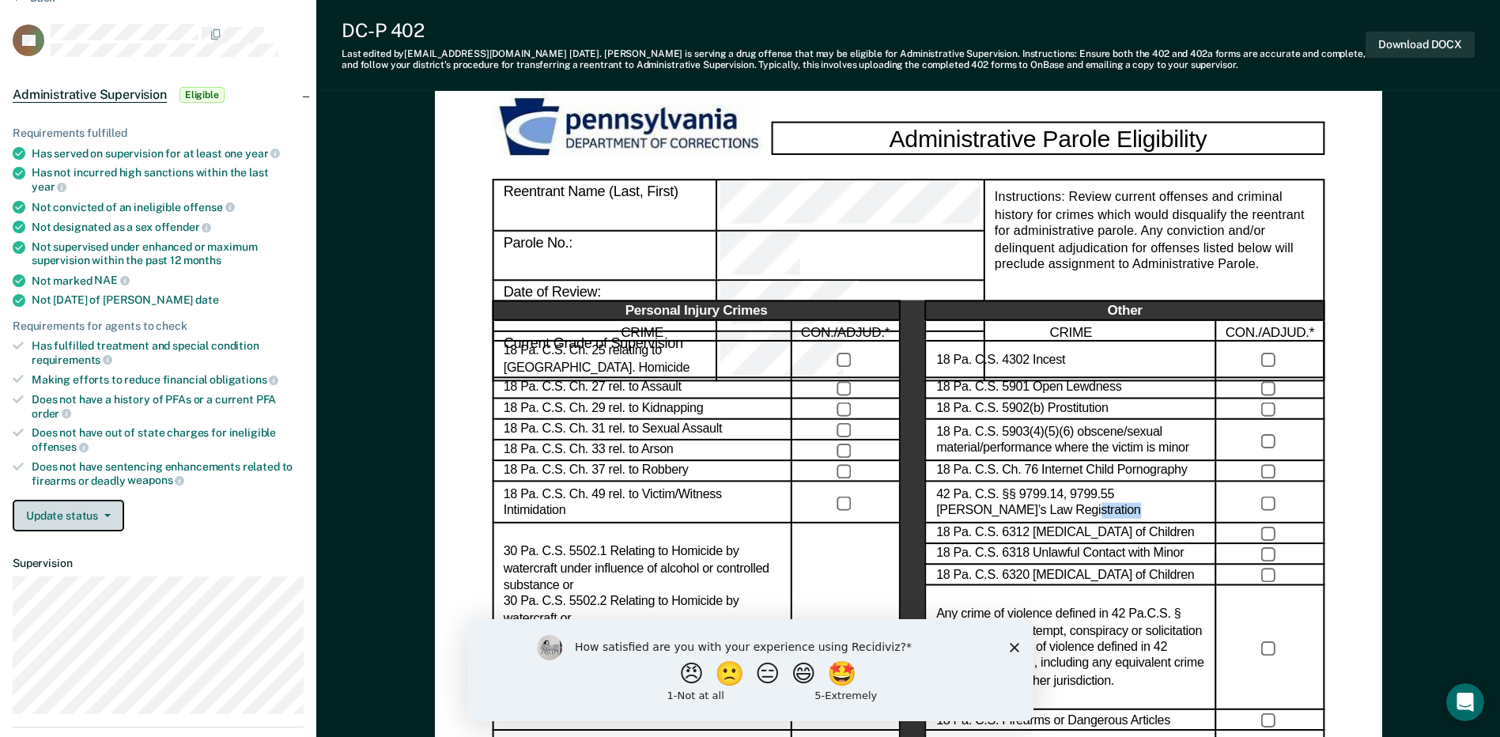
click at [108, 500] on button "Update status" at bounding box center [69, 516] width 112 height 32
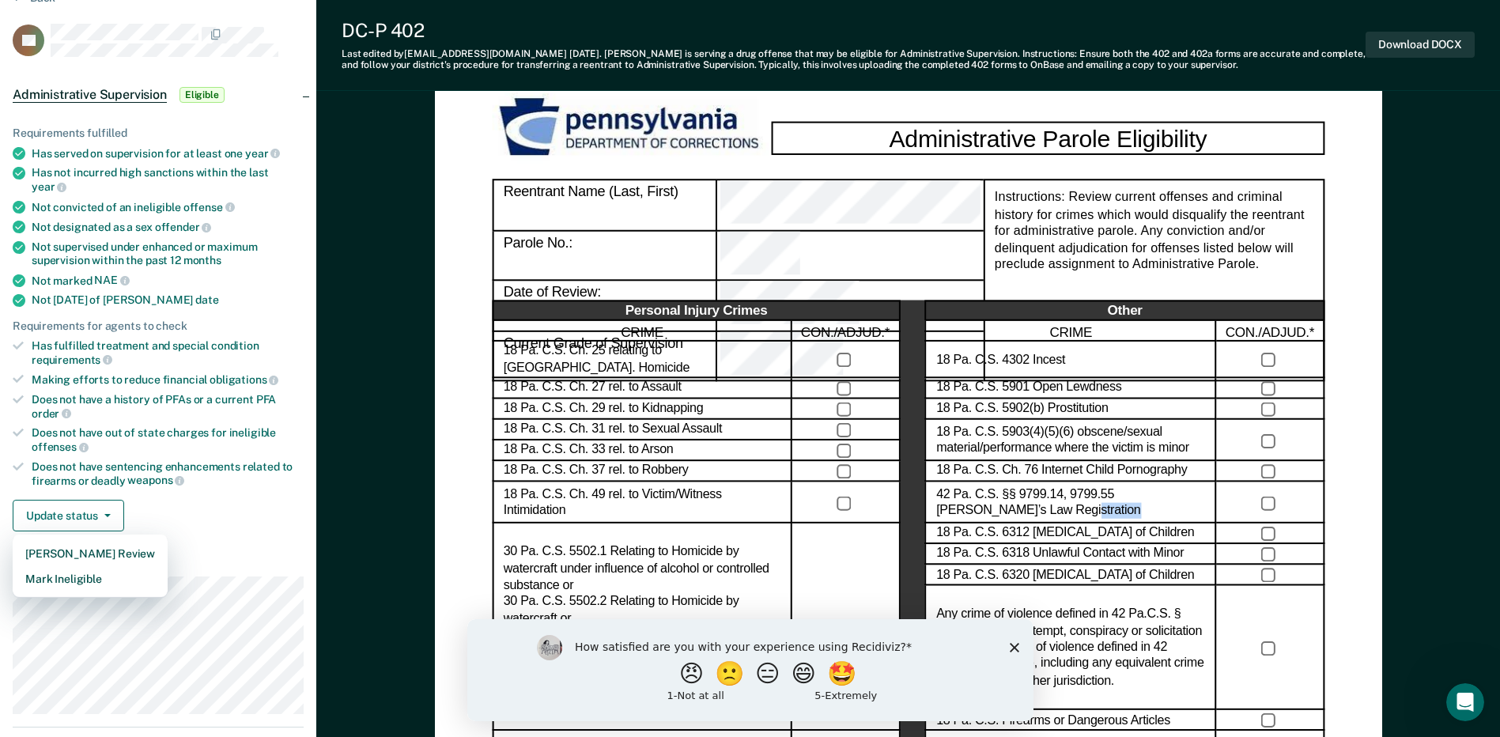
click at [212, 557] on dt "Supervision" at bounding box center [158, 563] width 291 height 13
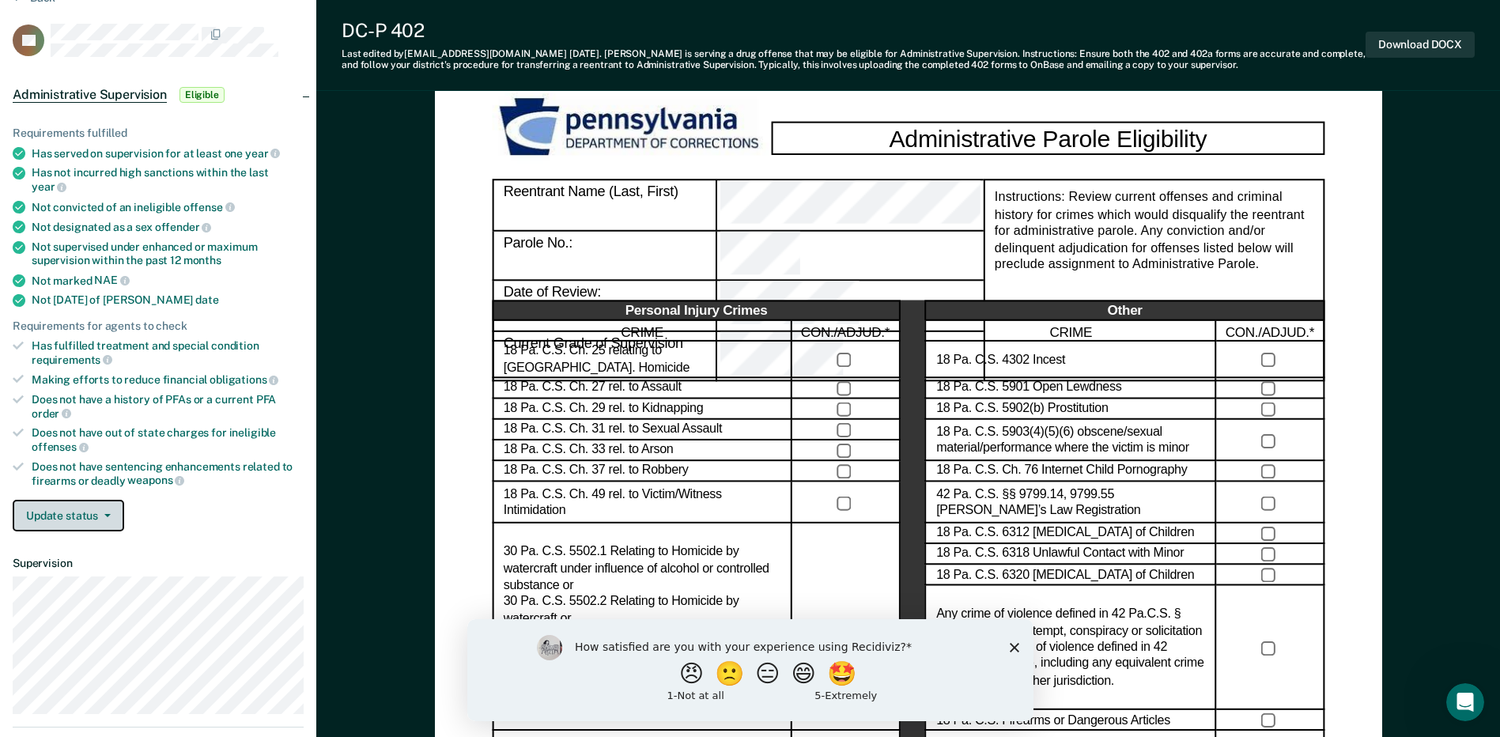
click at [100, 500] on button "Update status" at bounding box center [69, 516] width 112 height 32
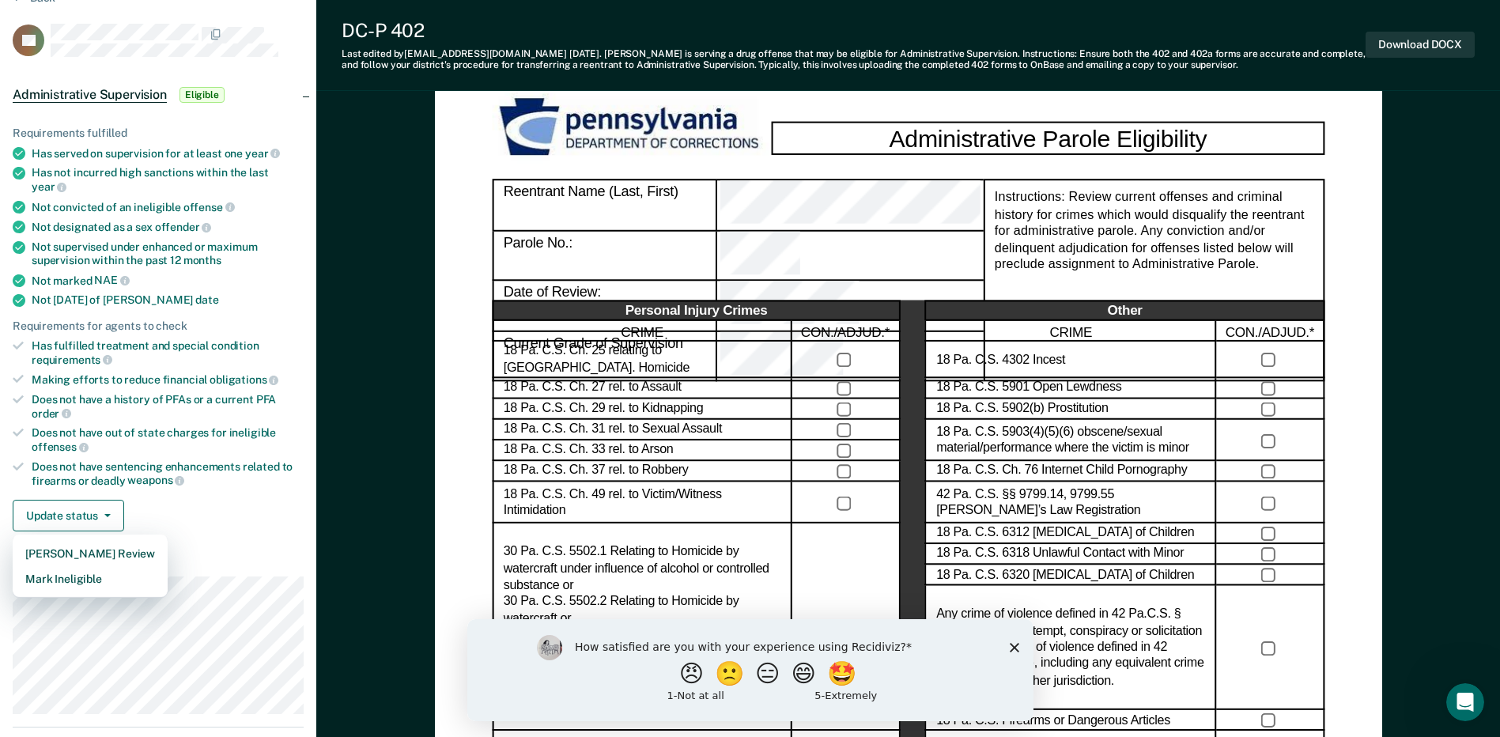
click at [216, 557] on dt "Supervision" at bounding box center [158, 563] width 291 height 13
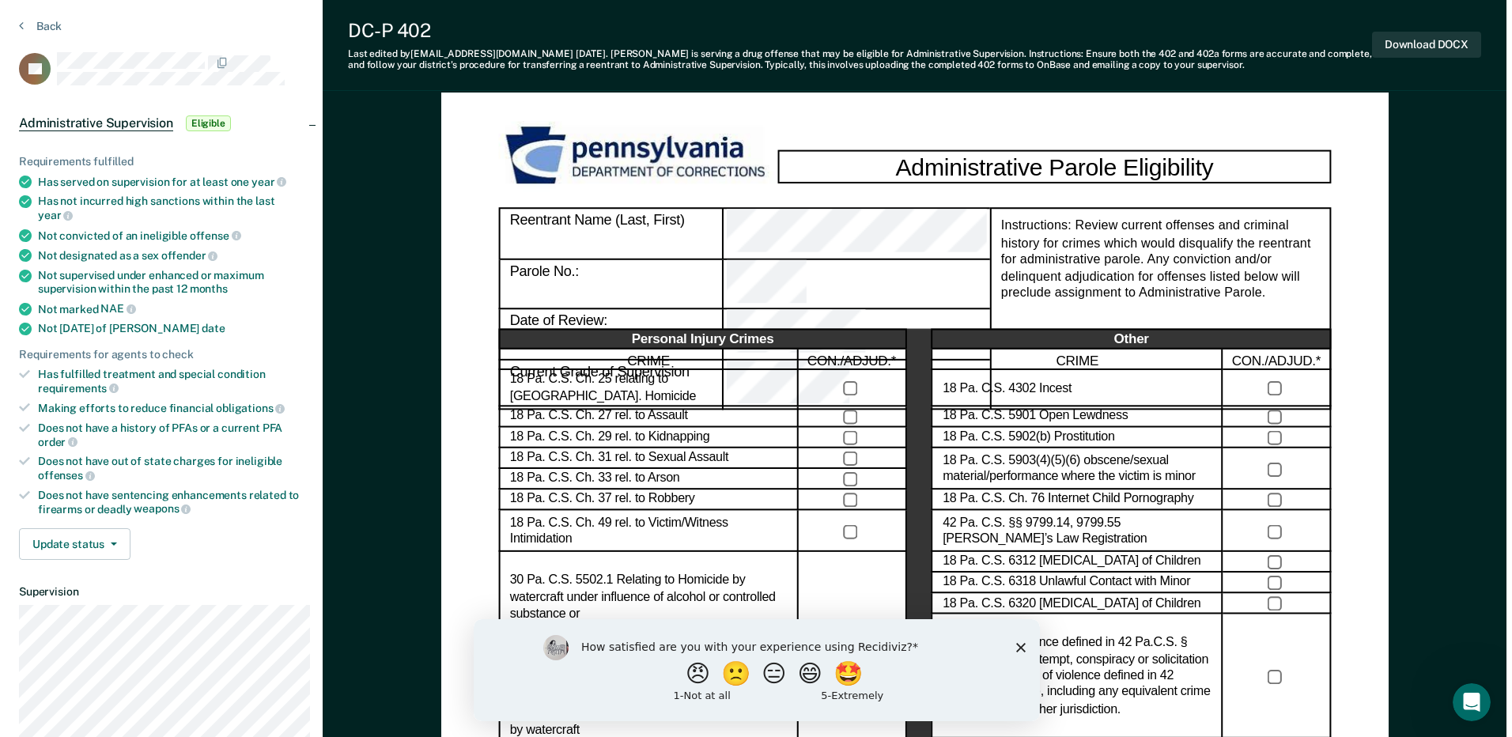
scroll to position [0, 0]
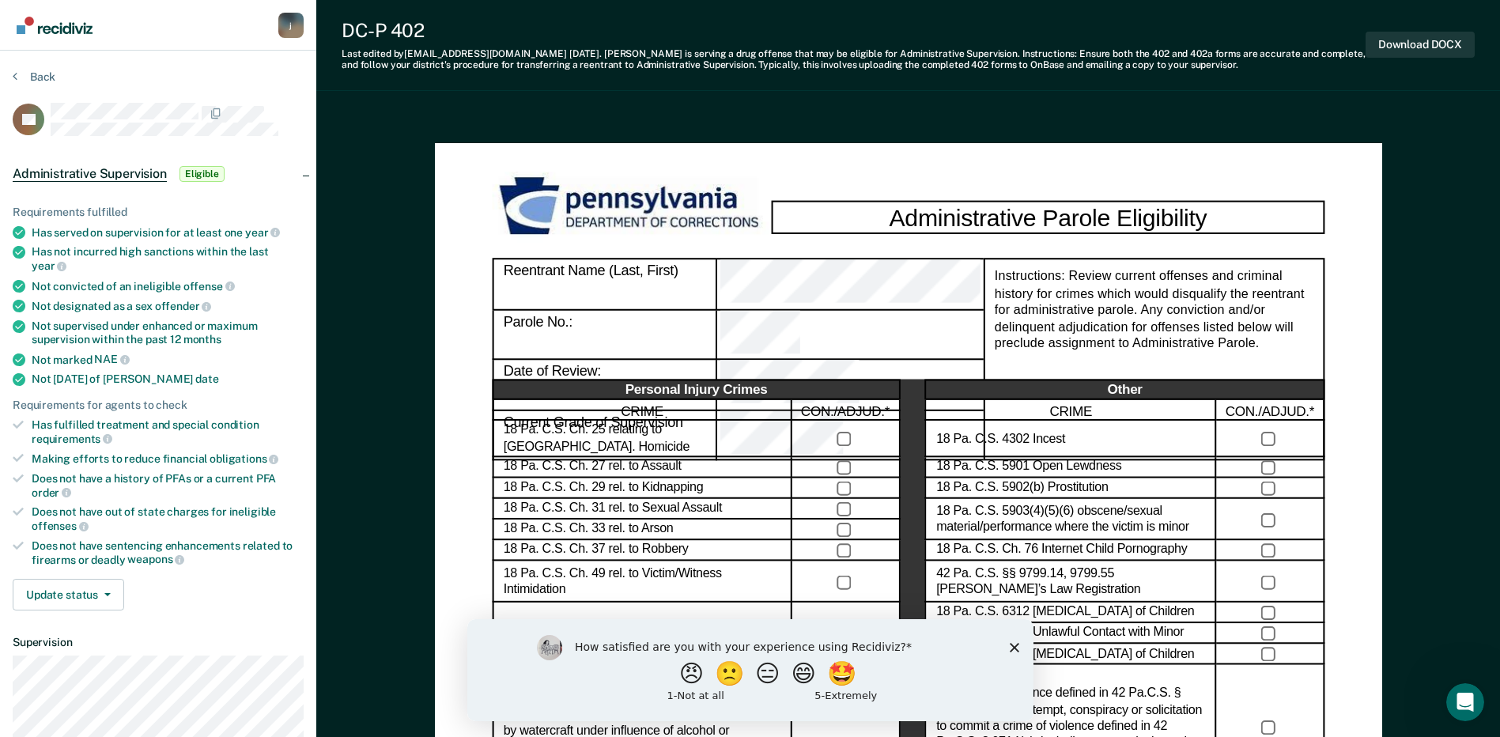
click at [293, 21] on div "j" at bounding box center [290, 25] width 25 height 25
click at [195, 77] on link "Profile" at bounding box center [227, 72] width 102 height 13
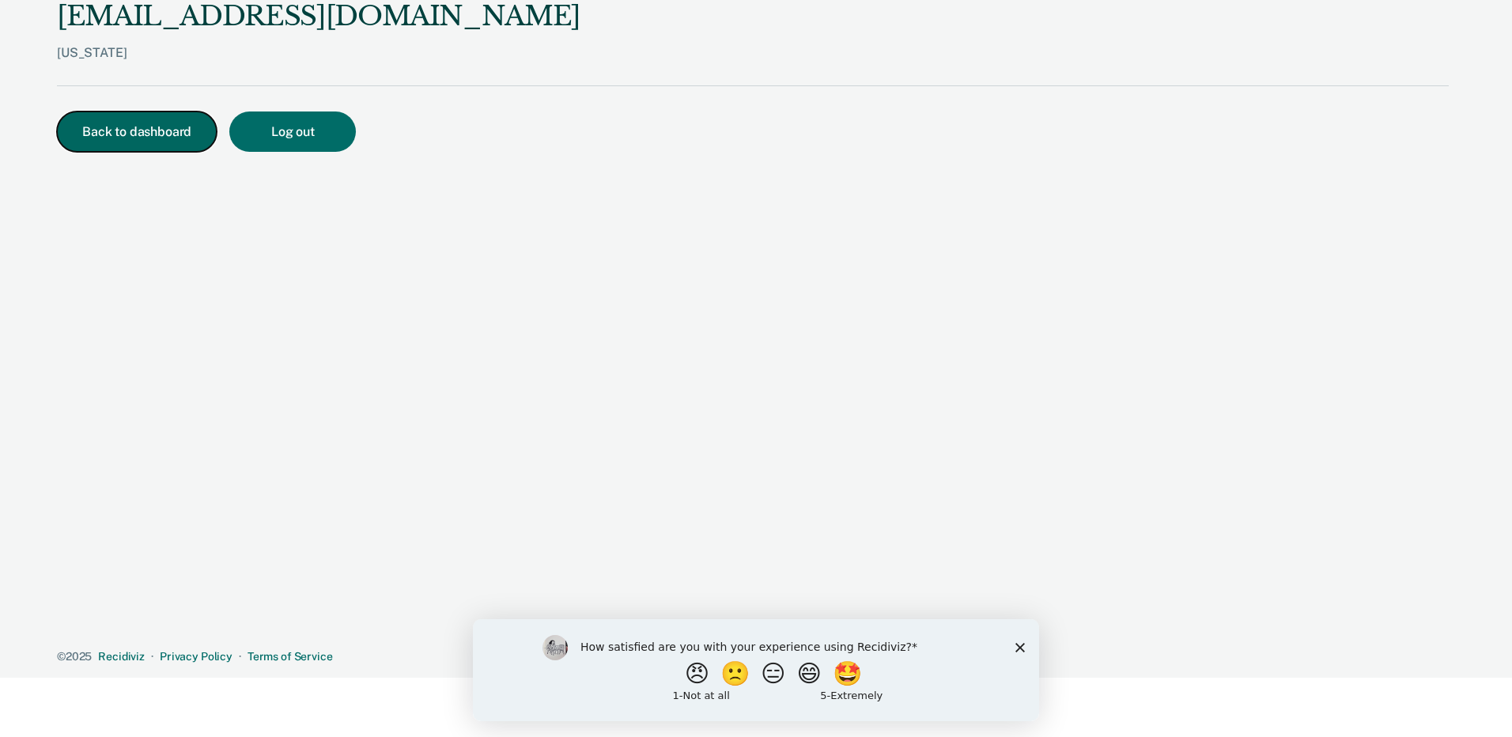
click at [118, 139] on button "Back to dashboard" at bounding box center [137, 132] width 160 height 40
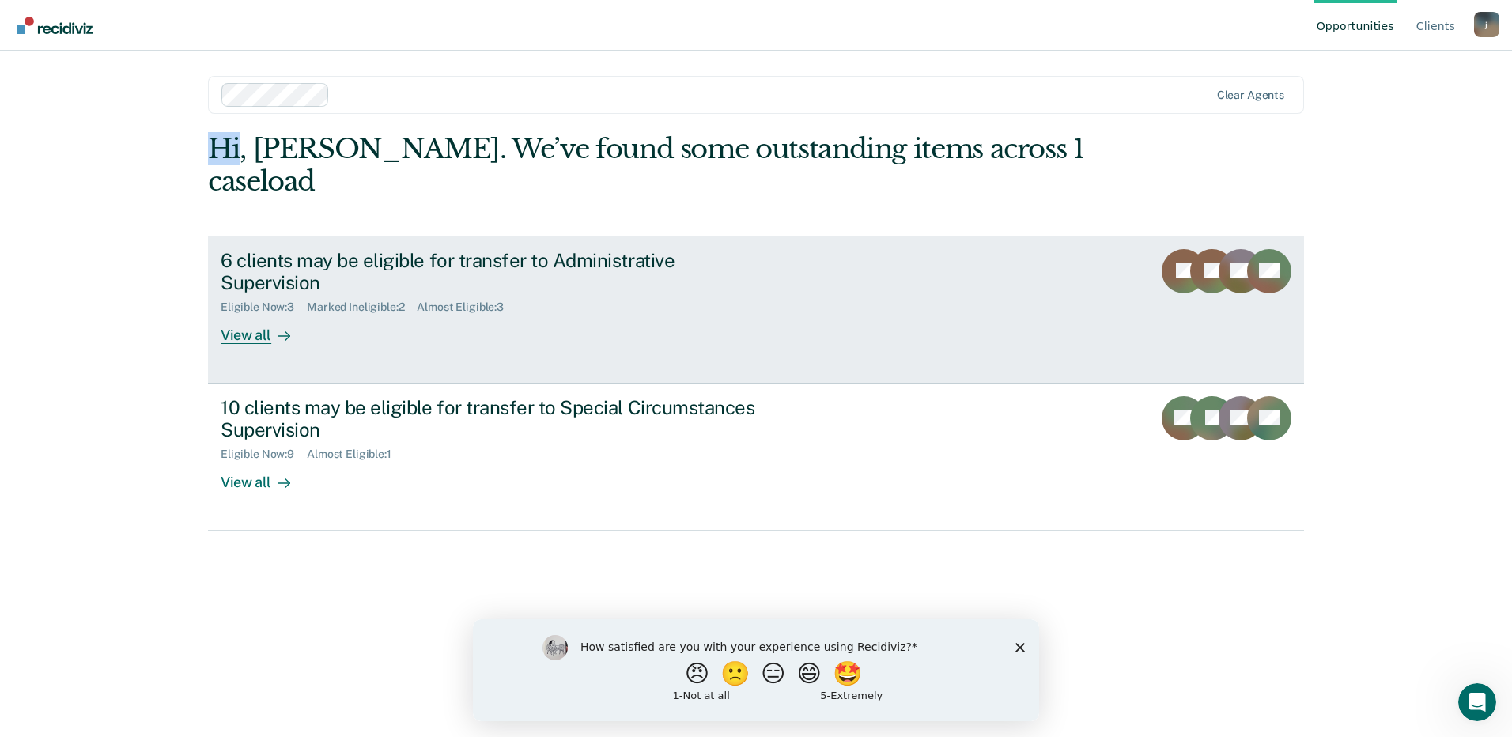
click at [259, 314] on div "View all" at bounding box center [265, 329] width 89 height 31
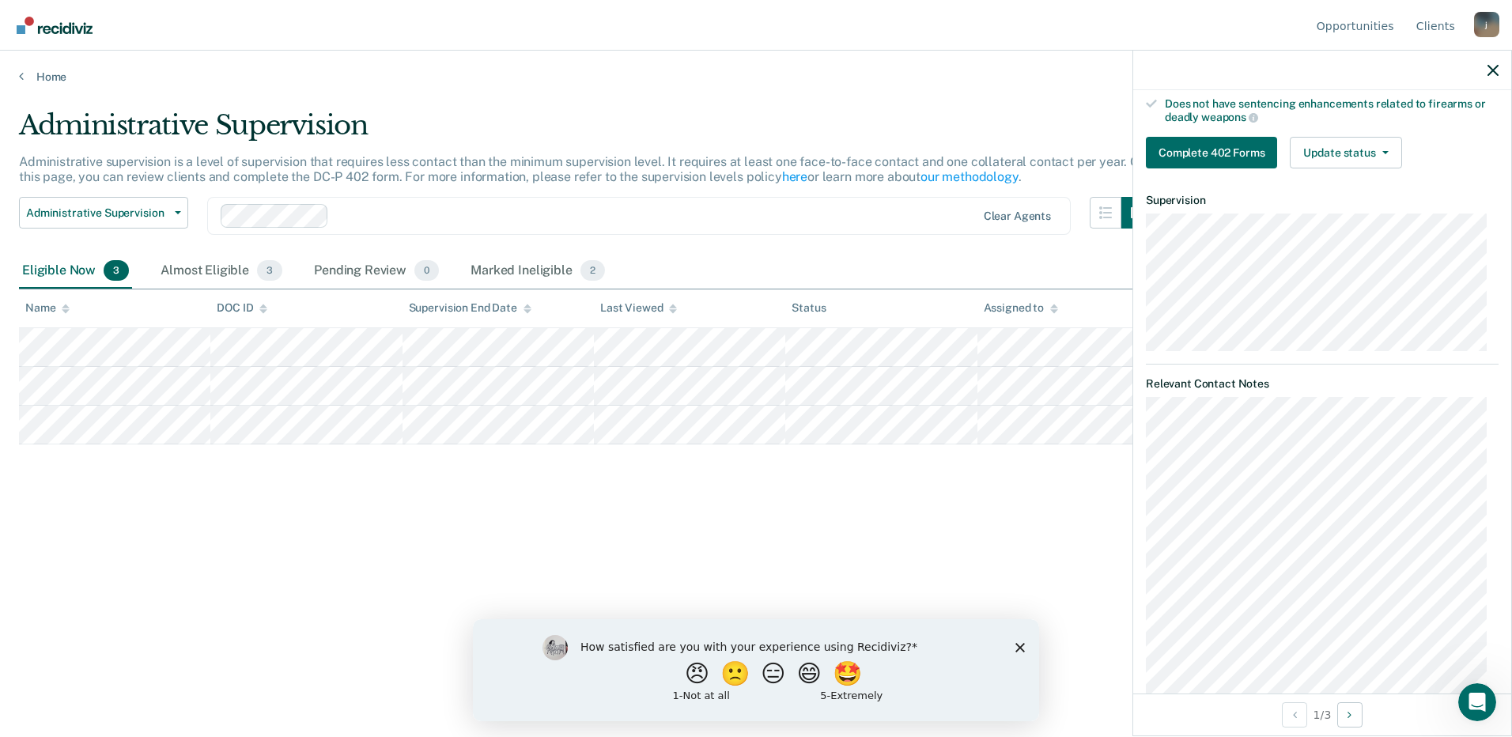
scroll to position [448, 0]
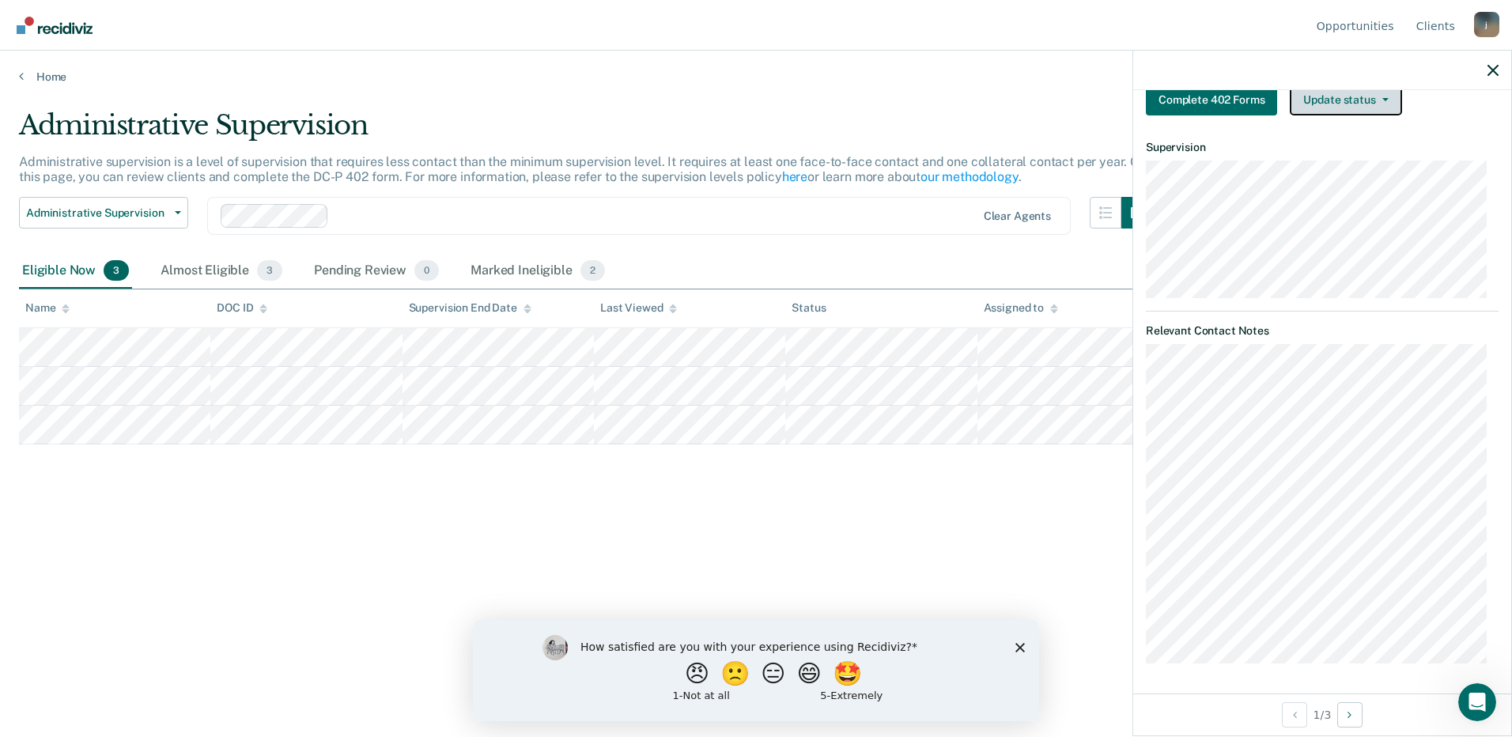
click at [1357, 98] on button "Update status" at bounding box center [1346, 100] width 112 height 32
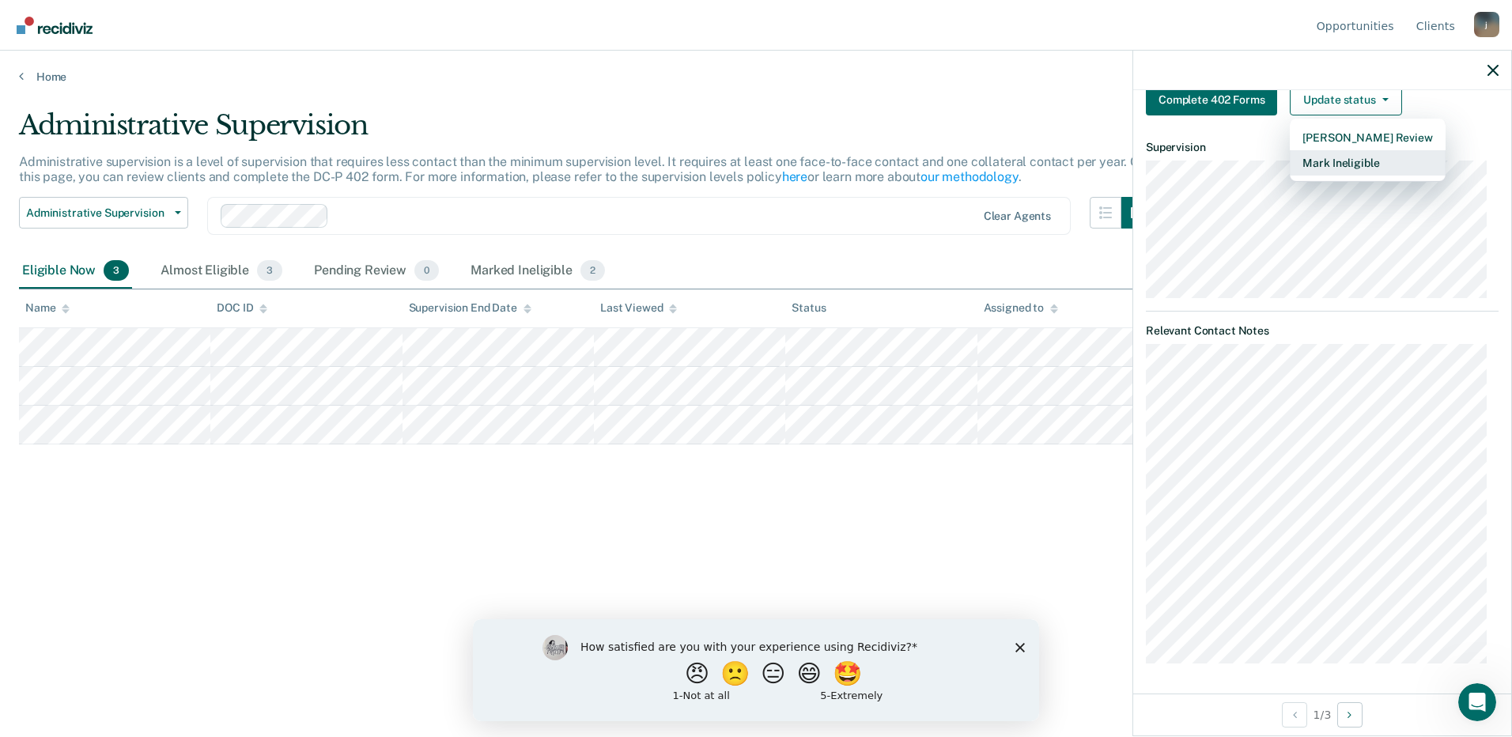
click at [1344, 162] on button "Mark Ineligible" at bounding box center [1367, 162] width 155 height 25
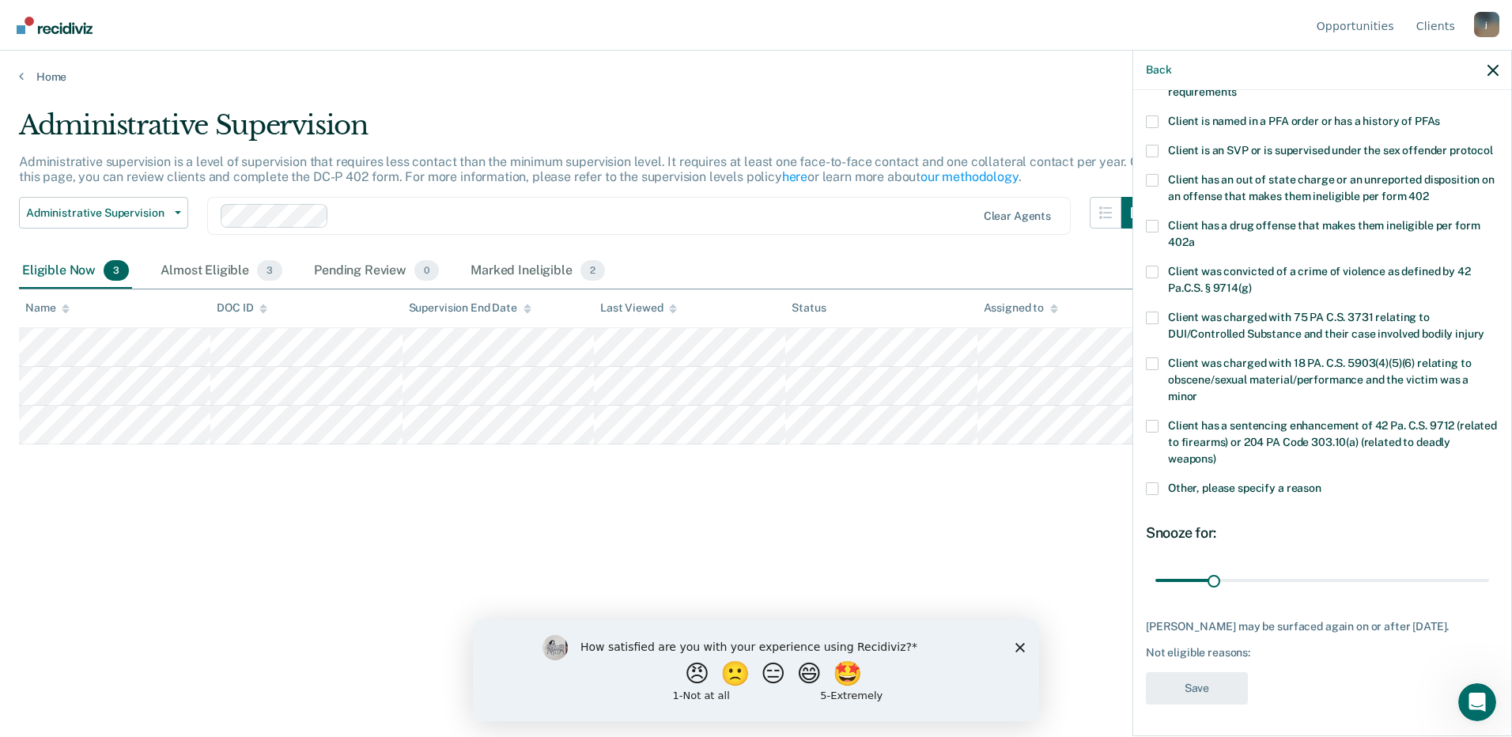
scroll to position [185, 0]
drag, startPoint x: 1208, startPoint y: 578, endPoint x: 1263, endPoint y: 579, distance: 55.4
type input "60"
click at [1263, 579] on input "range" at bounding box center [1322, 581] width 334 height 28
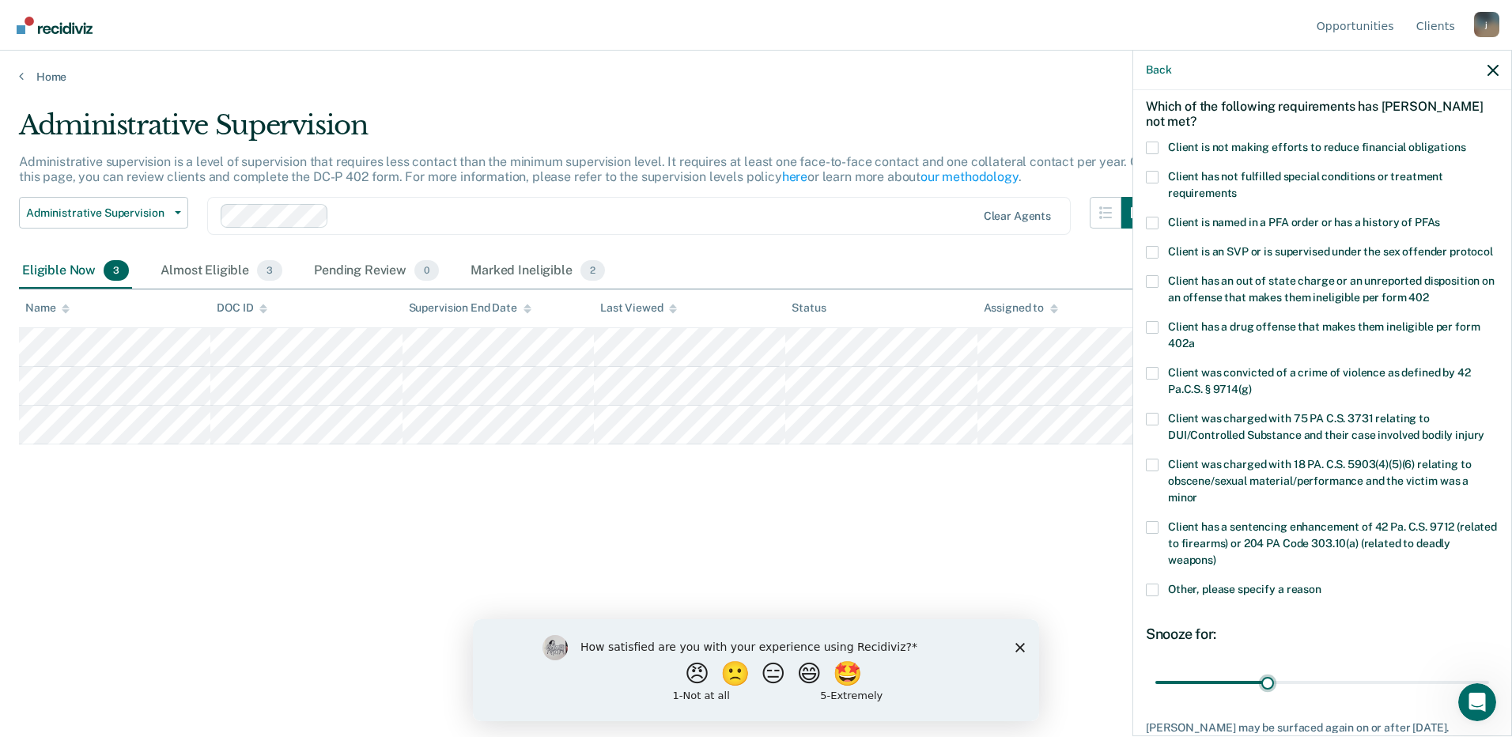
scroll to position [0, 0]
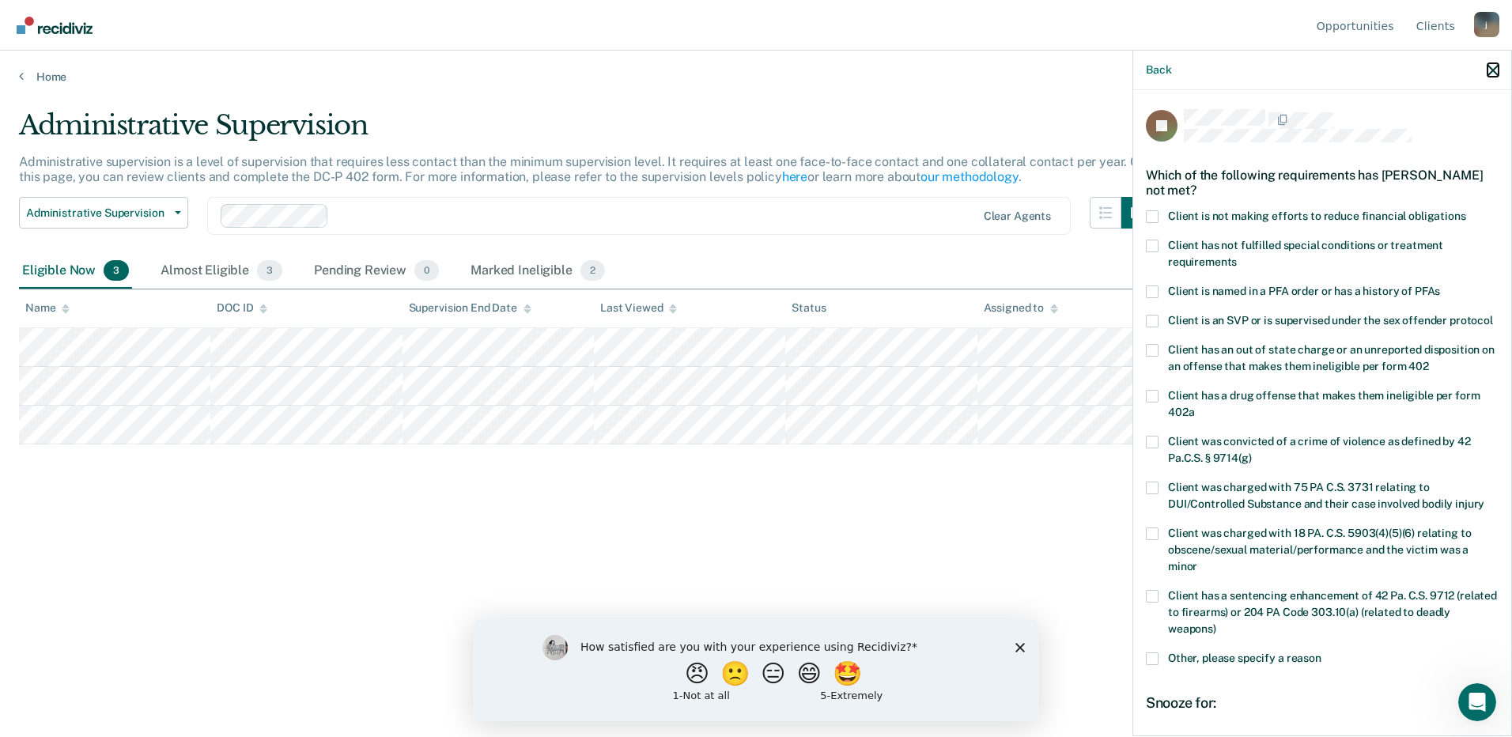
click at [1498, 66] on icon "button" at bounding box center [1492, 70] width 11 height 11
